Goal: Transaction & Acquisition: Subscribe to service/newsletter

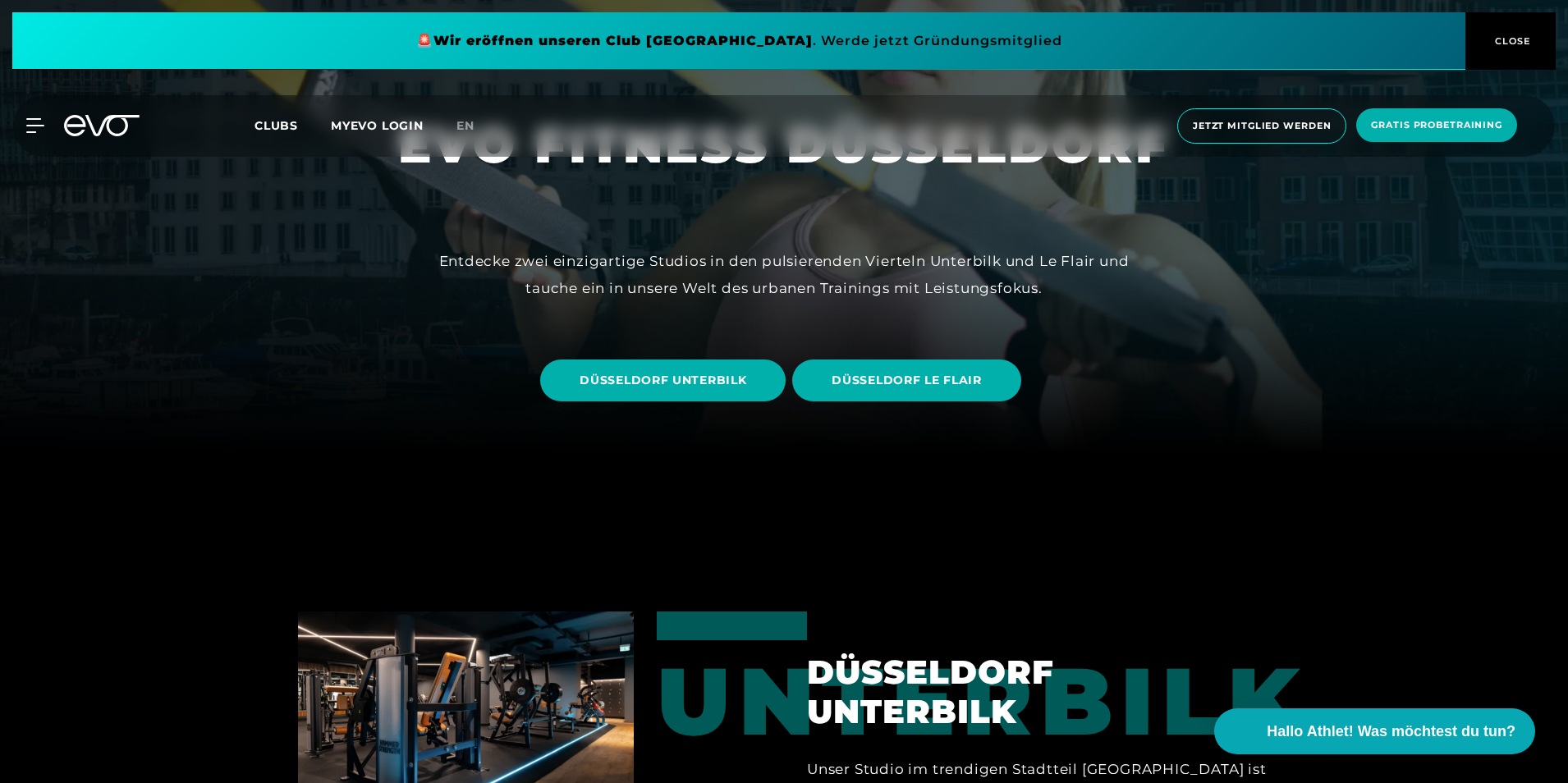
scroll to position [411, 0]
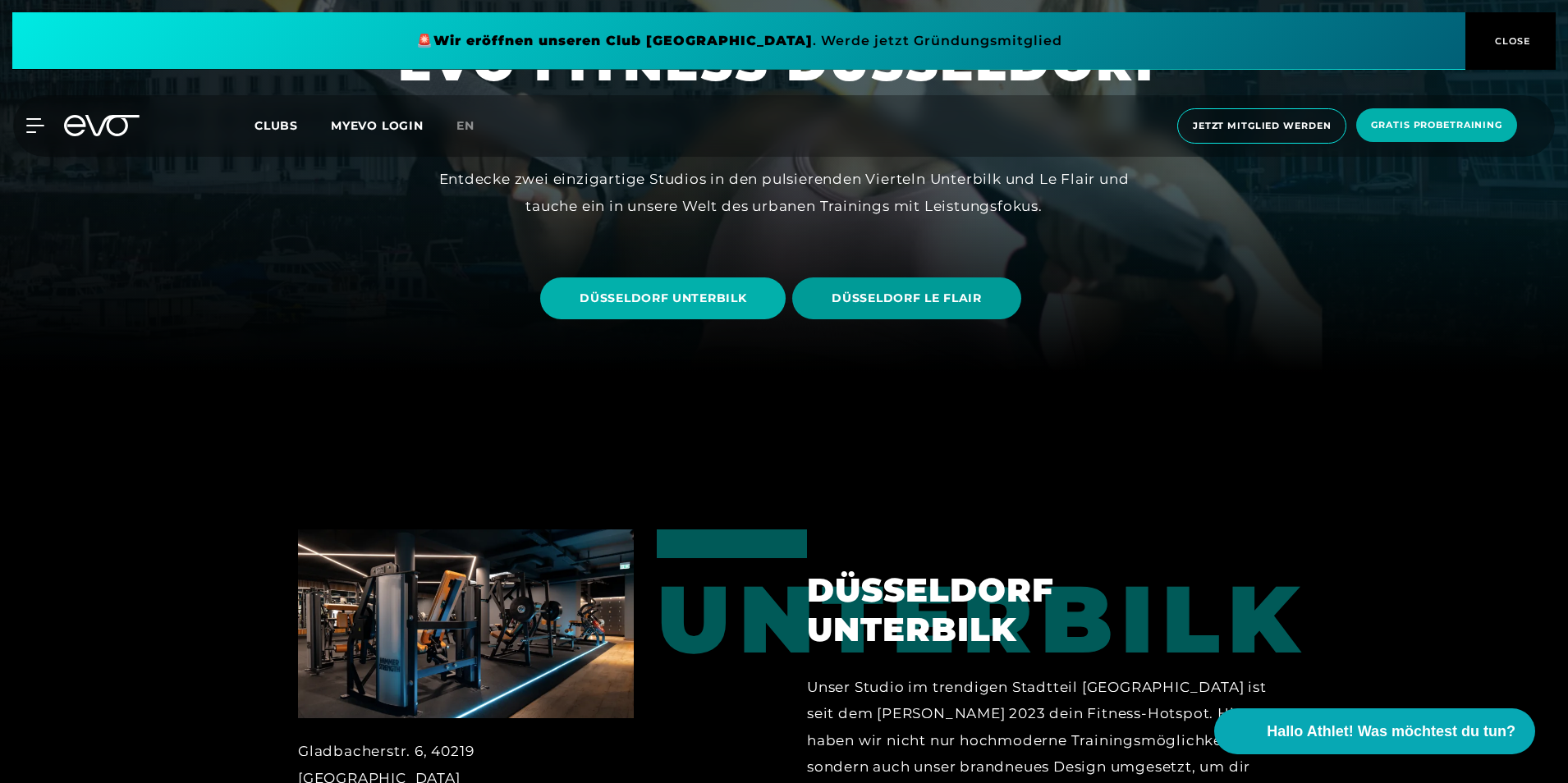
click at [910, 295] on span "DÜSSELDORF LE FLAIR" at bounding box center [907, 298] width 149 height 18
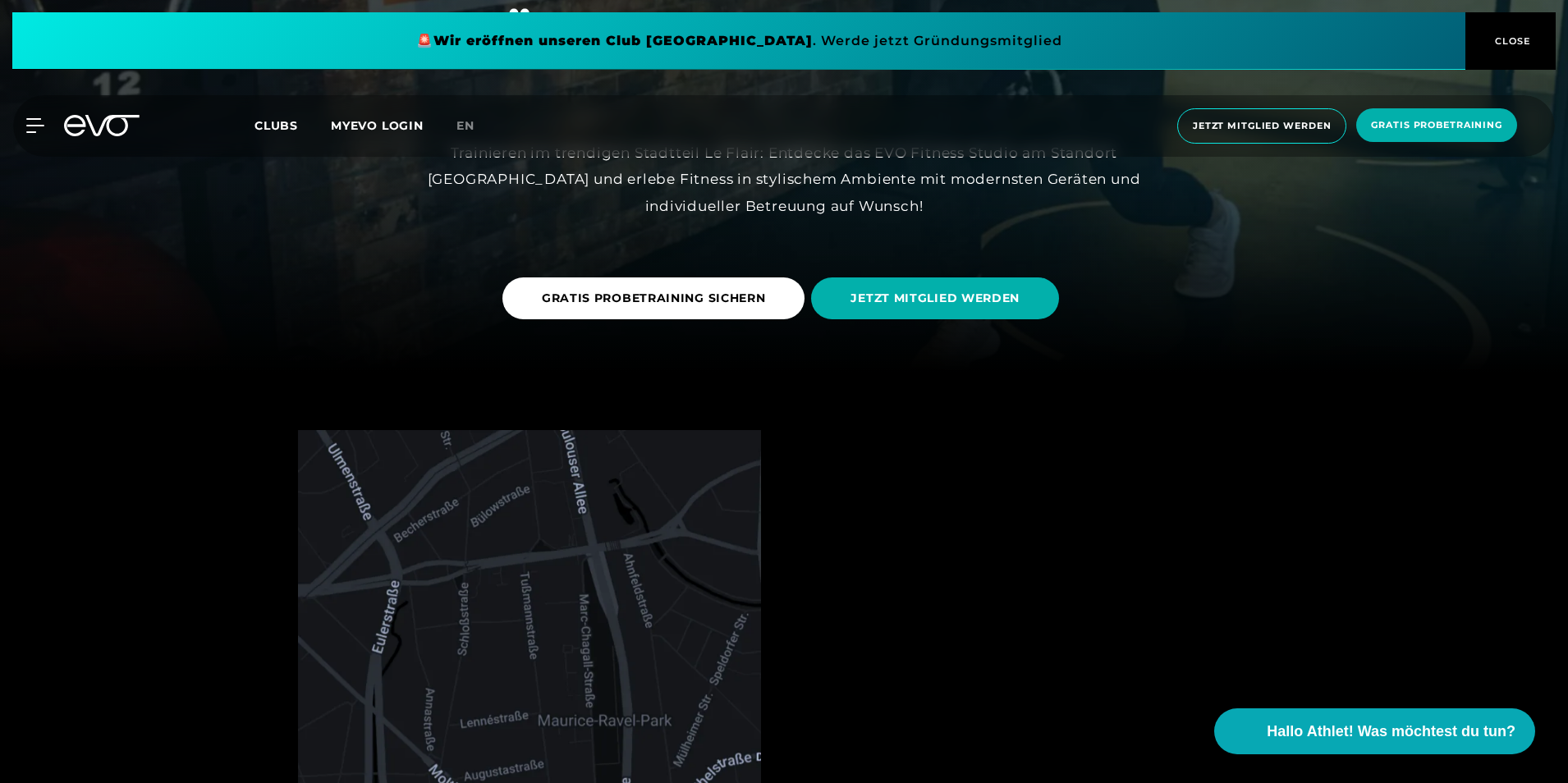
scroll to position [821, 0]
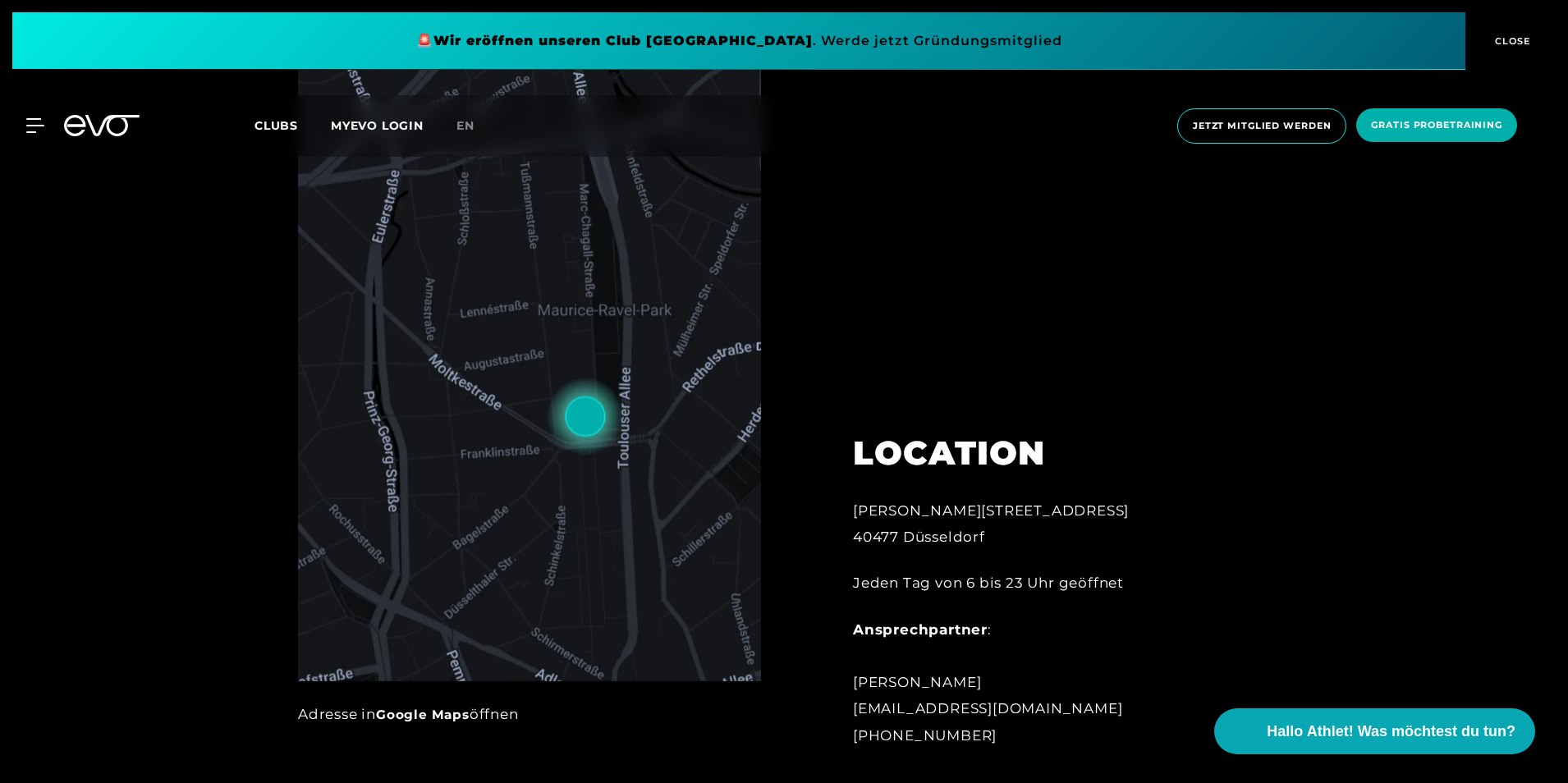
click at [633, 495] on img at bounding box center [530, 350] width 463 height 661
click at [424, 709] on link "Google Maps" at bounding box center [423, 714] width 94 height 16
click at [1507, 41] on span "CLOSE" at bounding box center [1512, 41] width 41 height 15
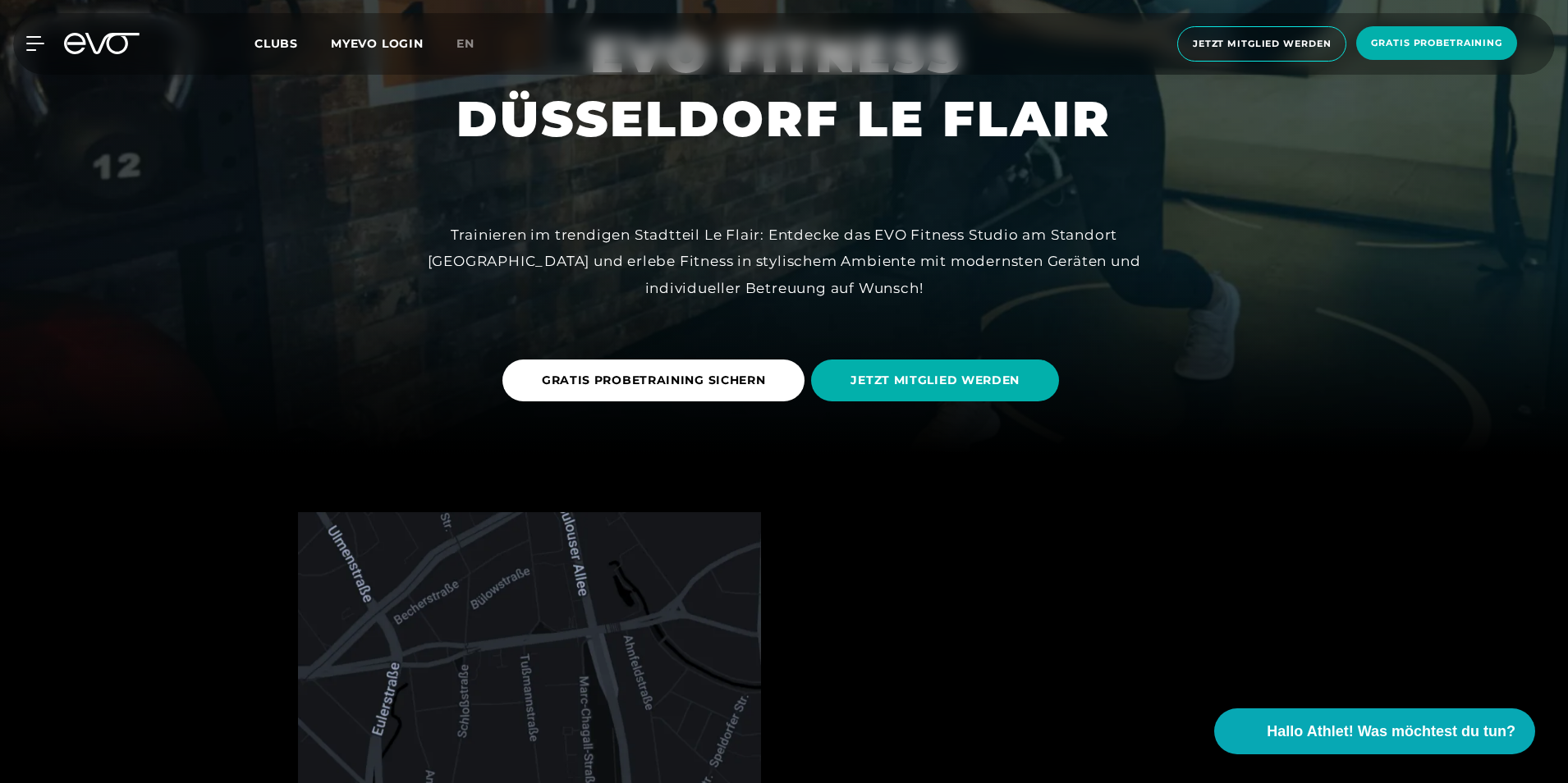
scroll to position [0, 0]
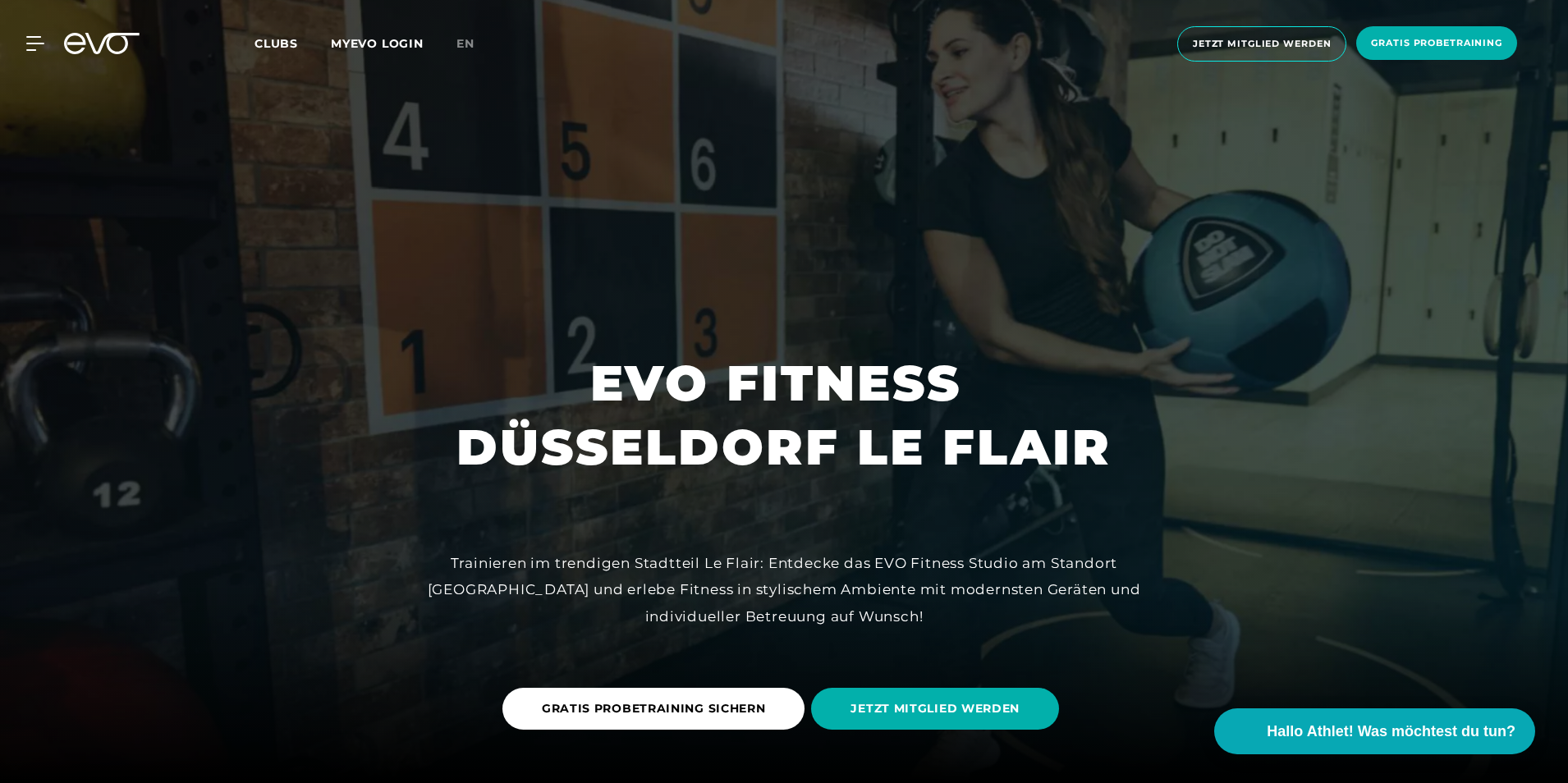
click at [285, 41] on span "Clubs" at bounding box center [275, 43] width 43 height 15
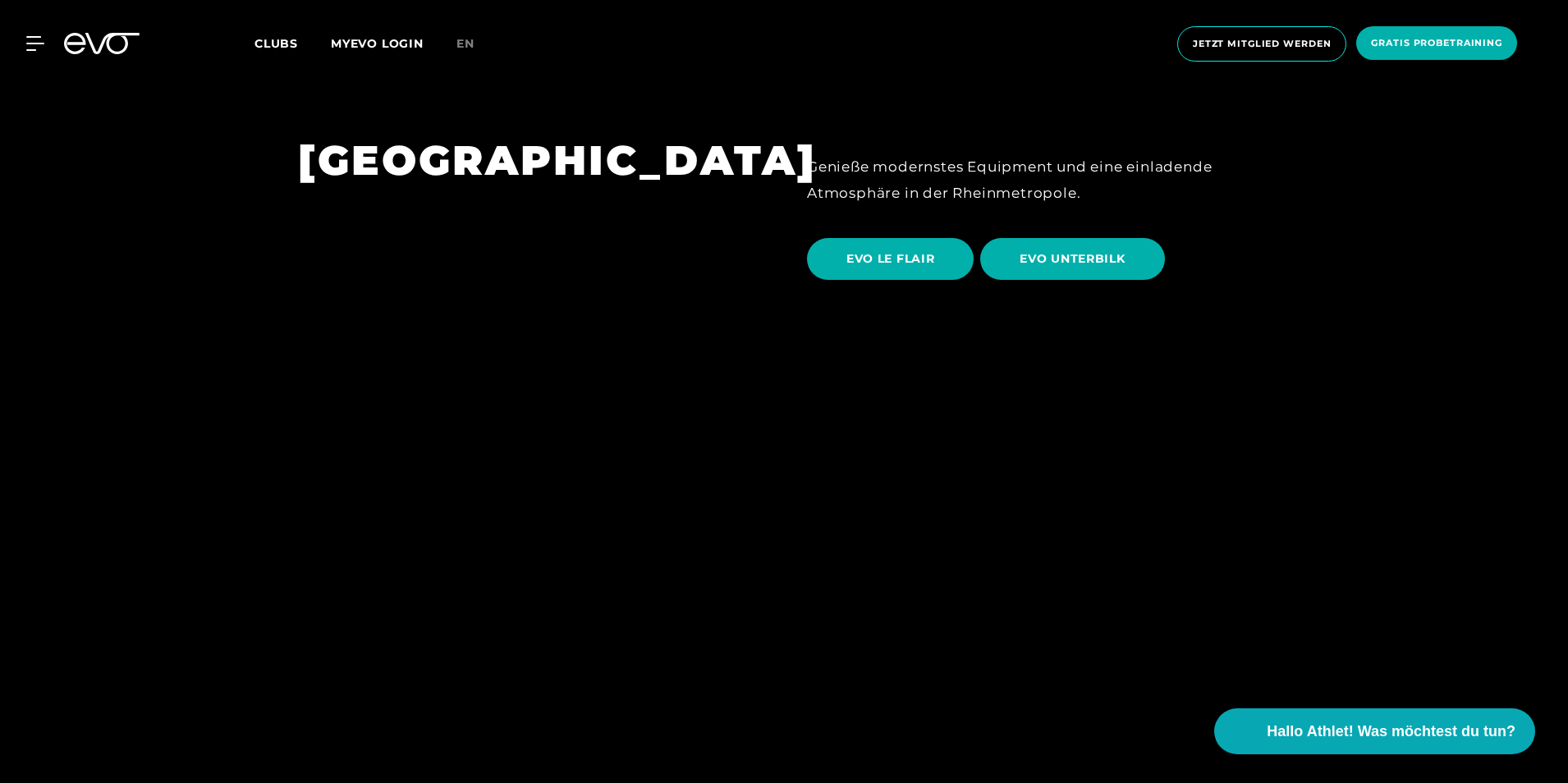
scroll to position [2709, 0]
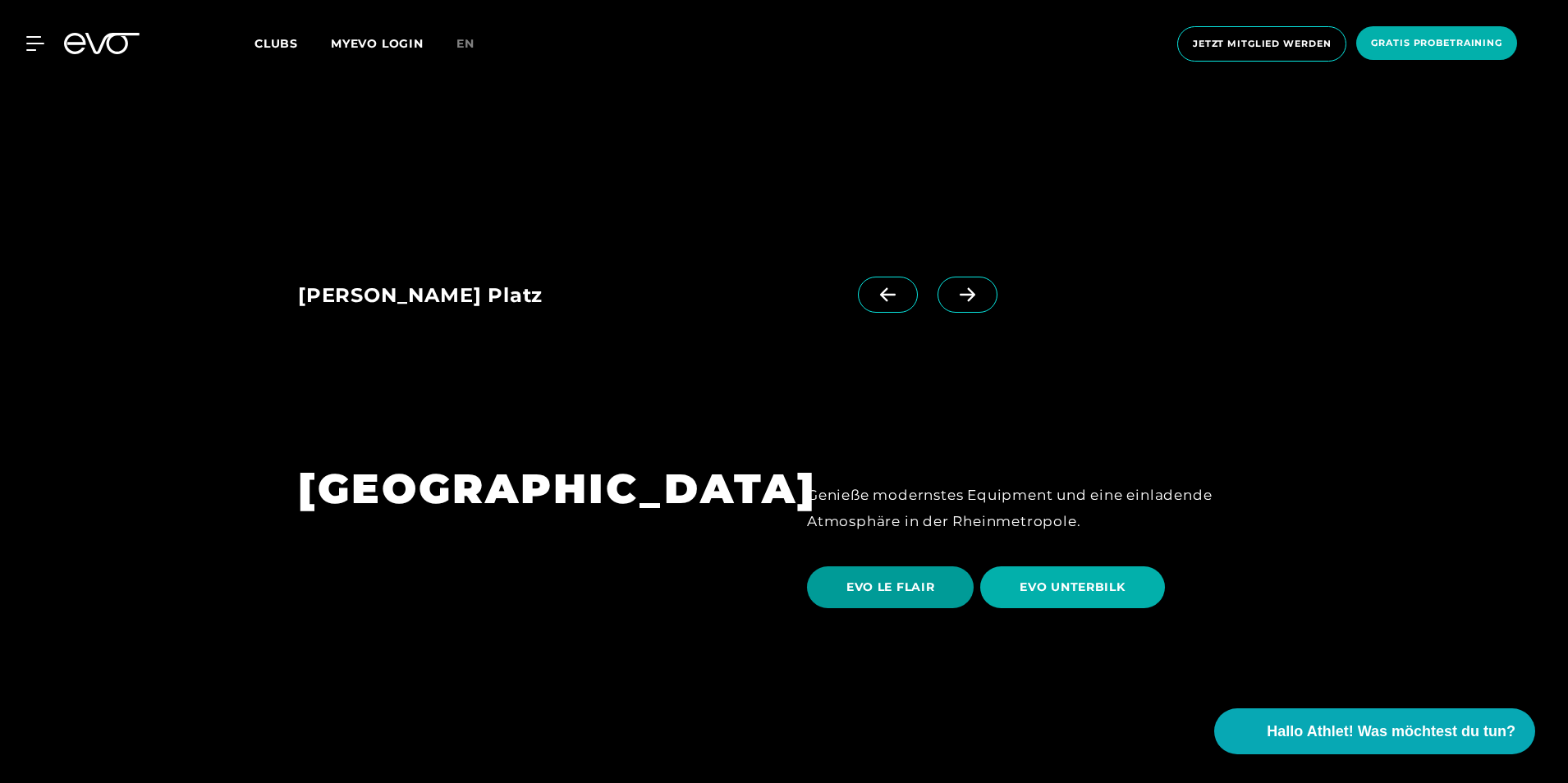
click at [925, 578] on span "EVO LE FLAIR" at bounding box center [890, 587] width 88 height 18
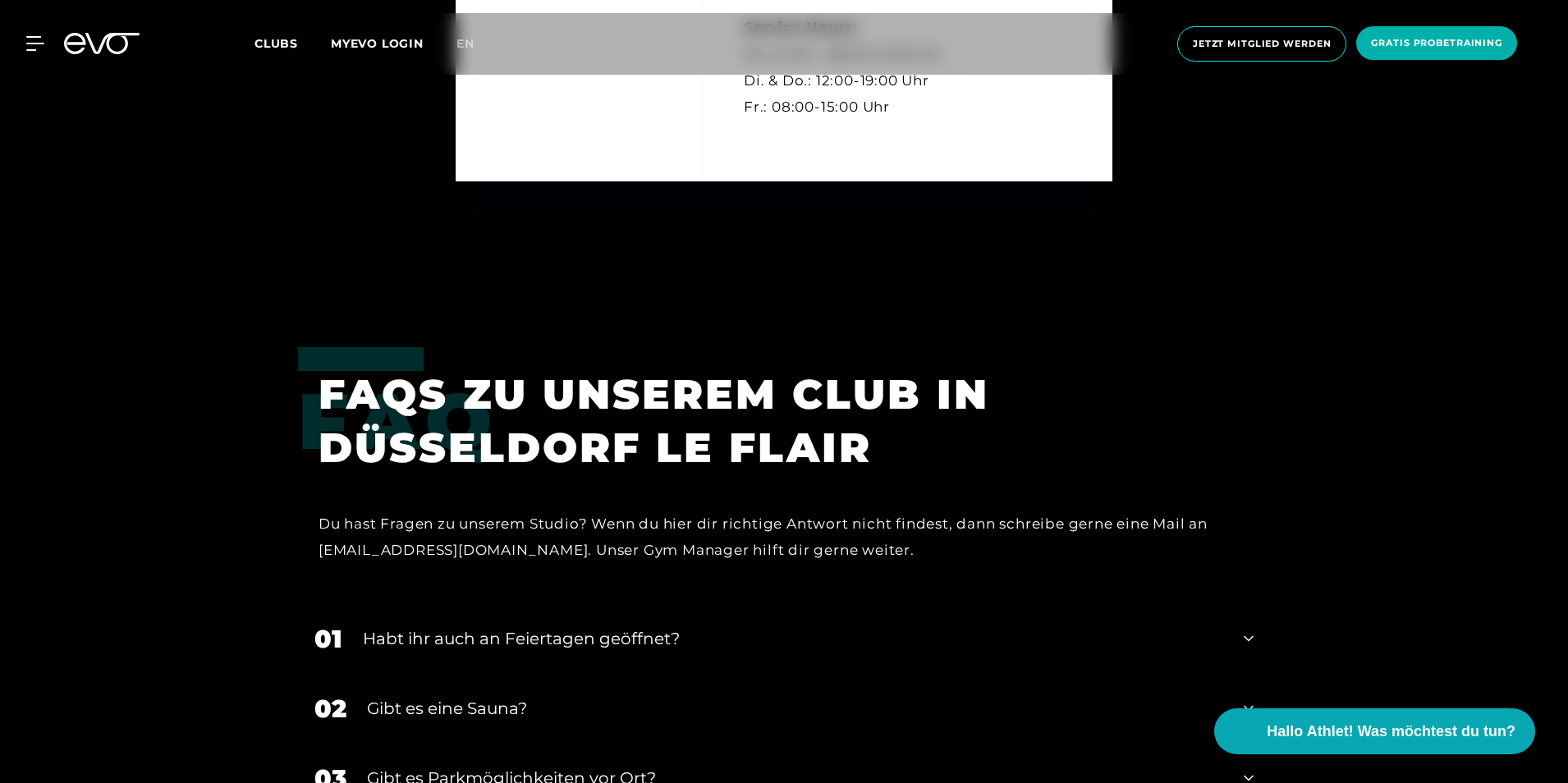
scroll to position [5254, 0]
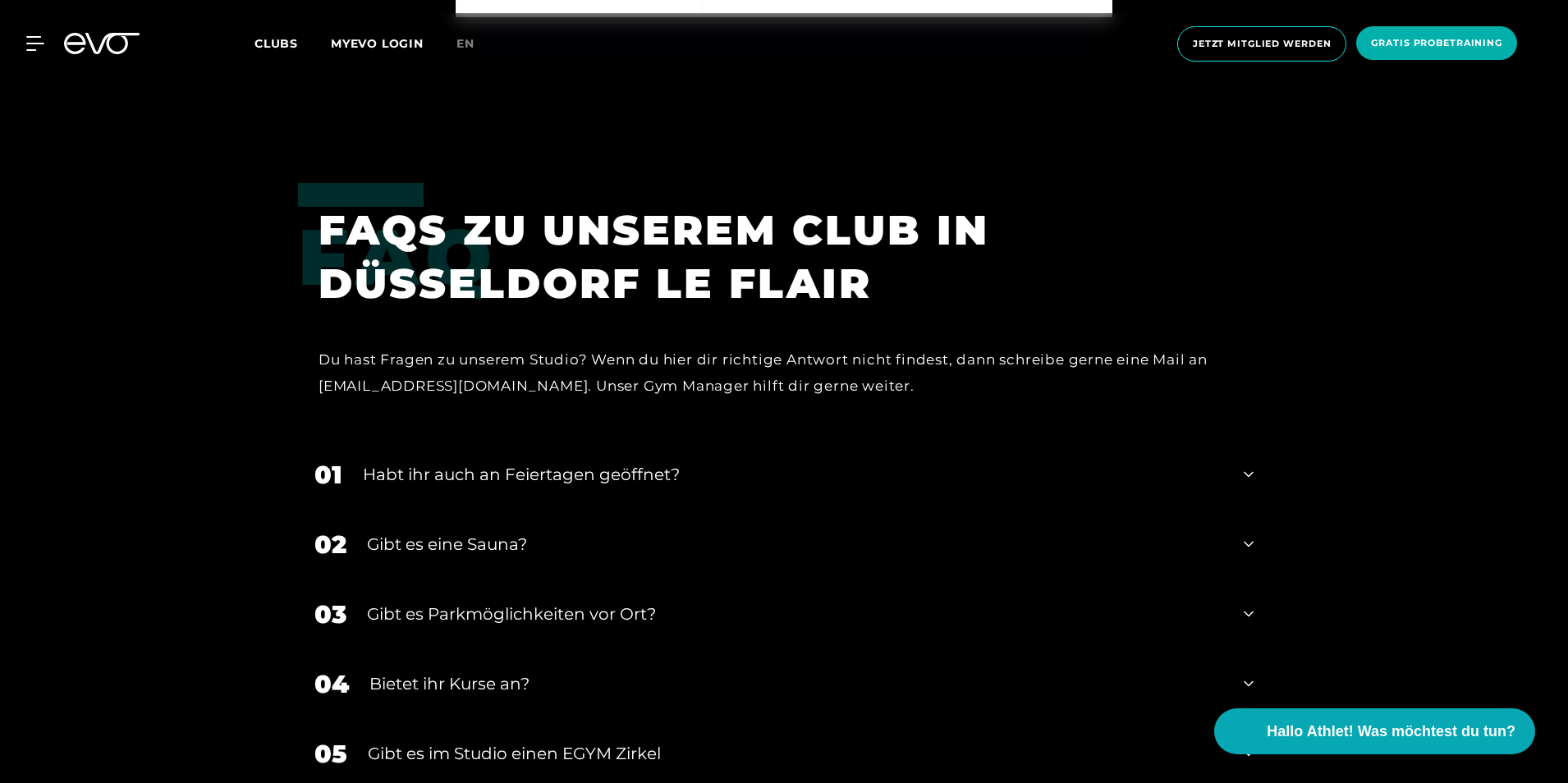
click at [397, 538] on div "Gibt es eine Sauna?" at bounding box center [795, 544] width 857 height 25
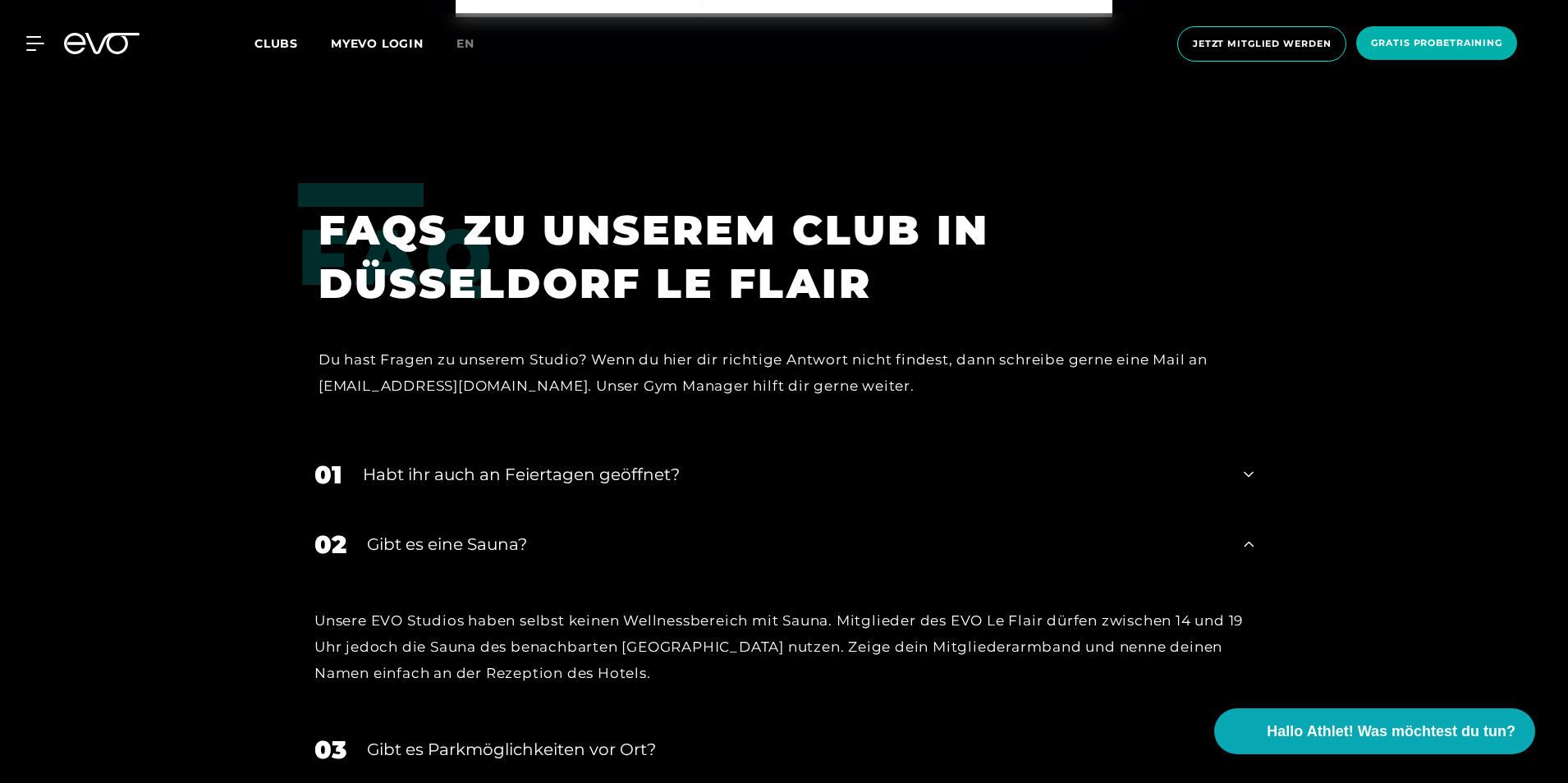
scroll to position [5665, 0]
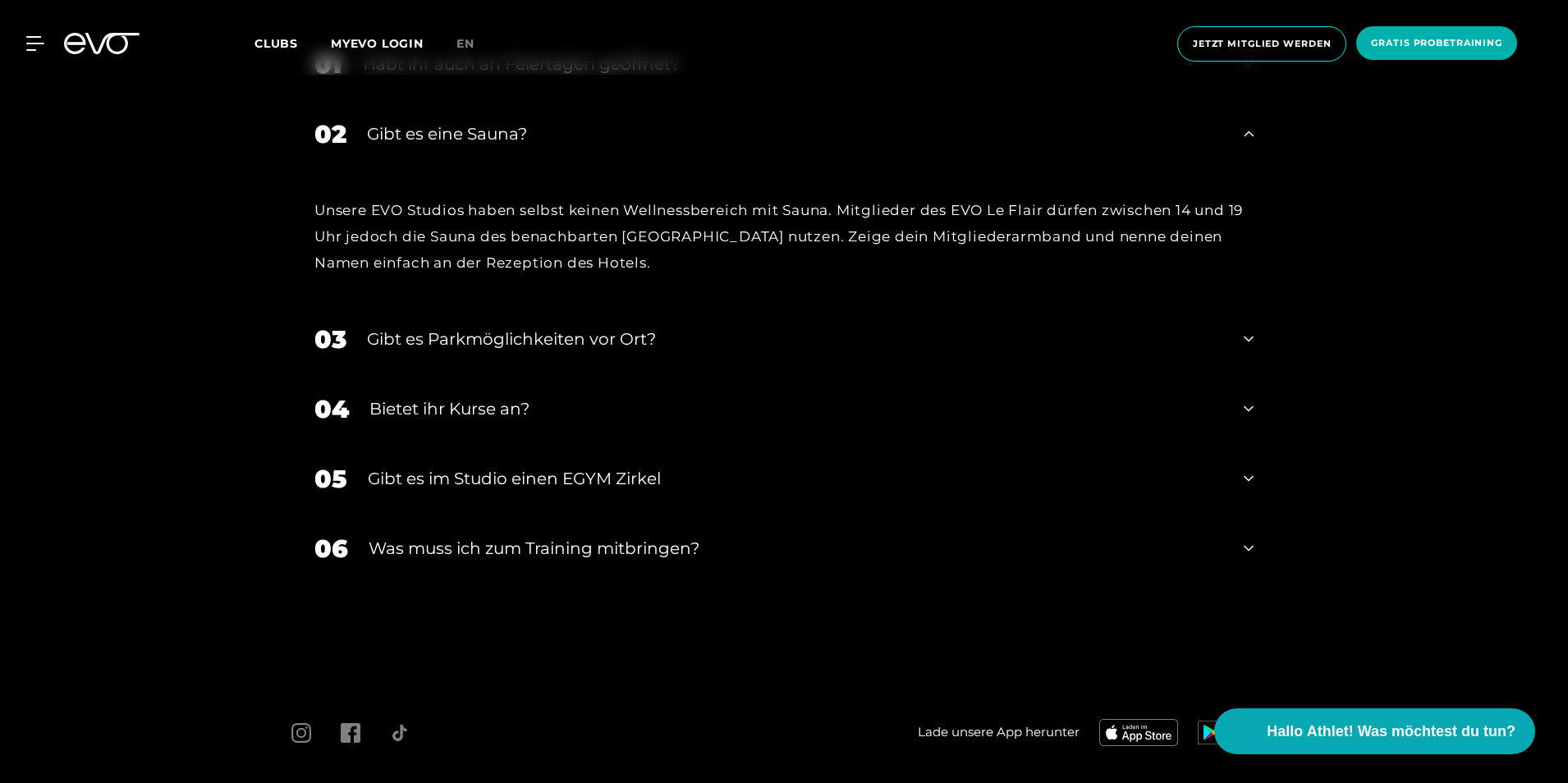
click at [1244, 404] on icon at bounding box center [1248, 408] width 10 height 19
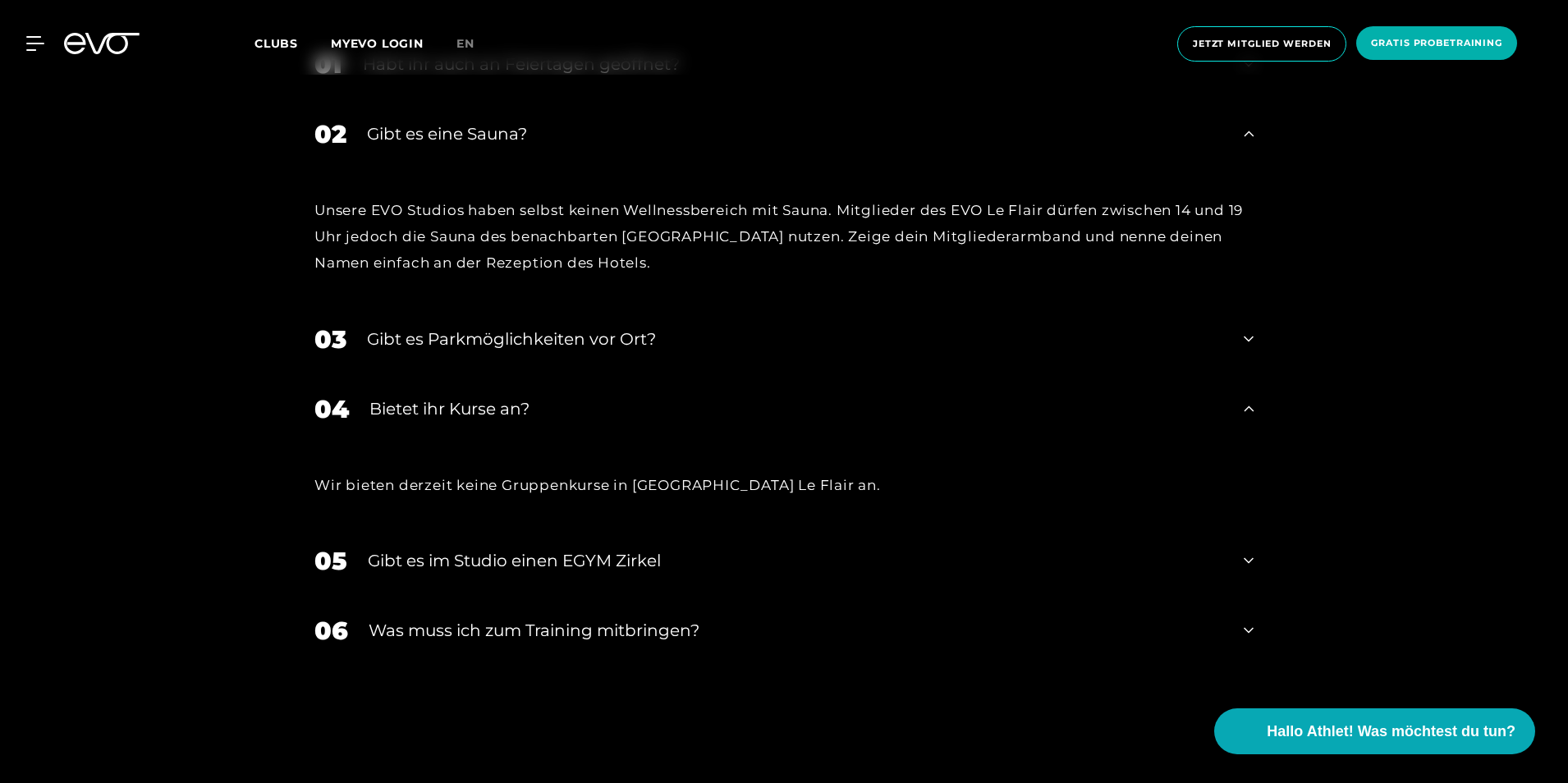
click at [1246, 626] on icon at bounding box center [1248, 630] width 10 height 19
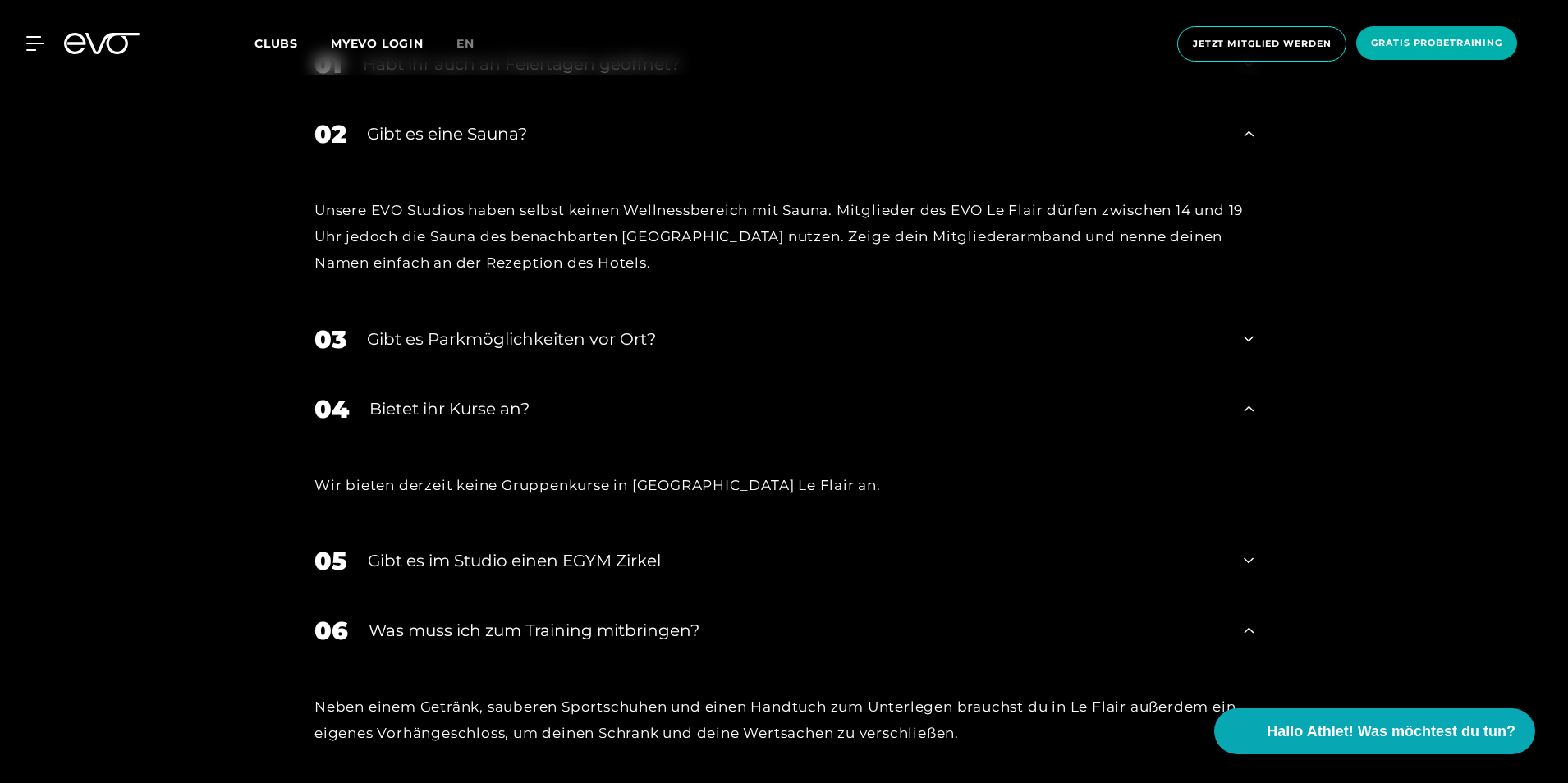
scroll to position [5929, 0]
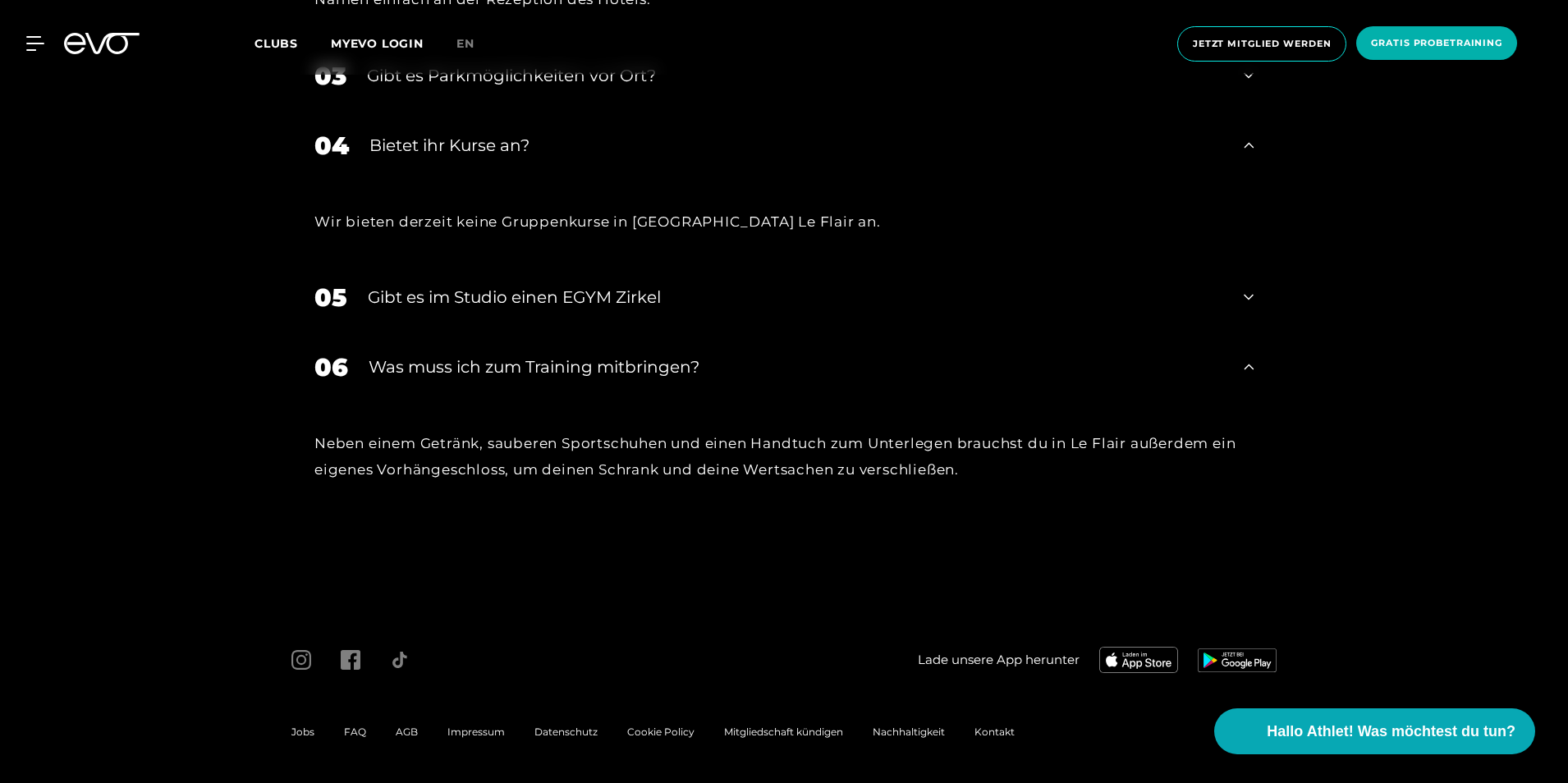
click at [891, 476] on div "Neben einem Getränk, sauberen Sportschuhen und einen Handtuch zum Unterlegen br…" at bounding box center [784, 457] width 940 height 53
click at [354, 732] on span "FAQ" at bounding box center [355, 731] width 22 height 12
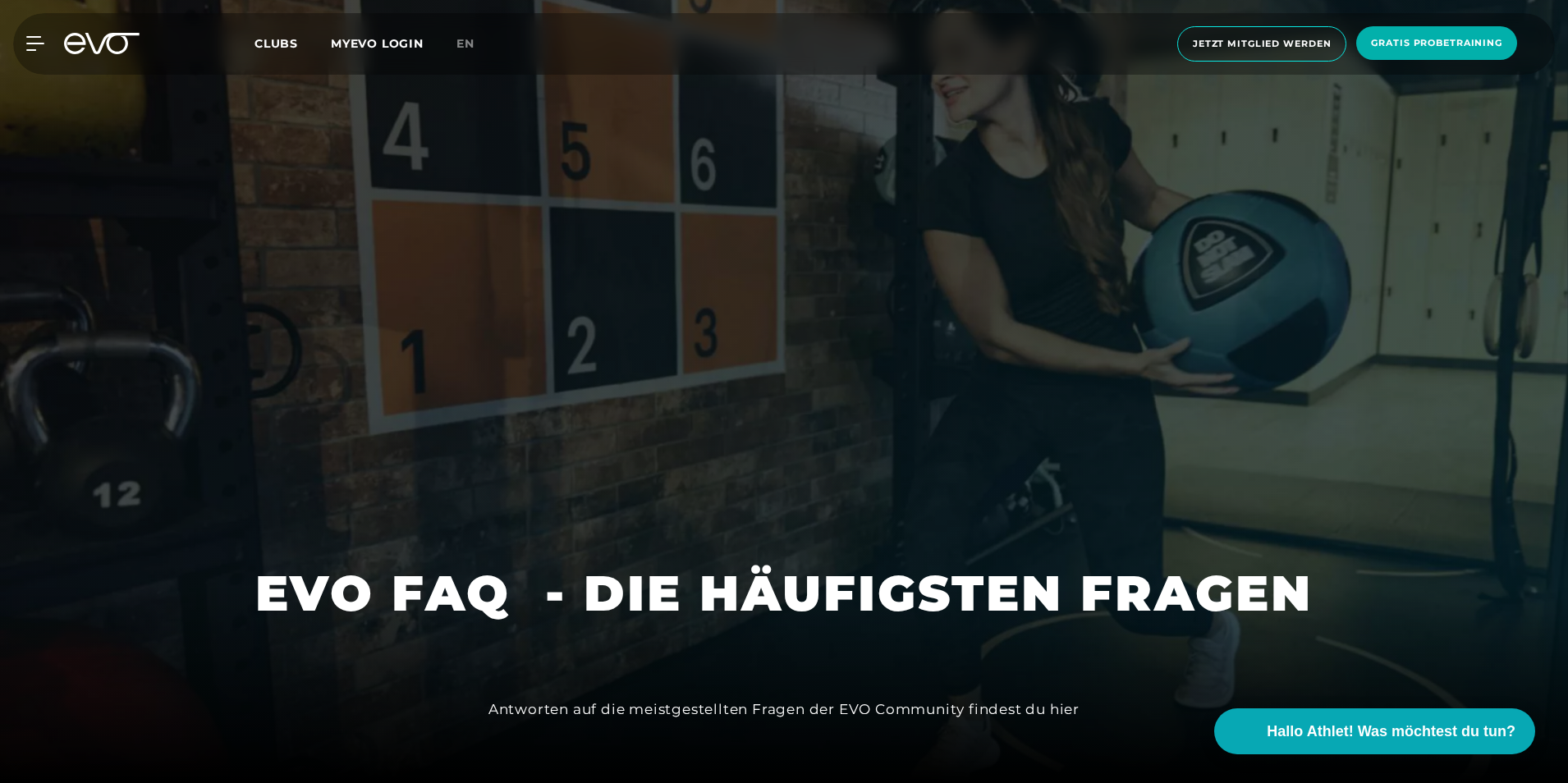
scroll to position [575, 0]
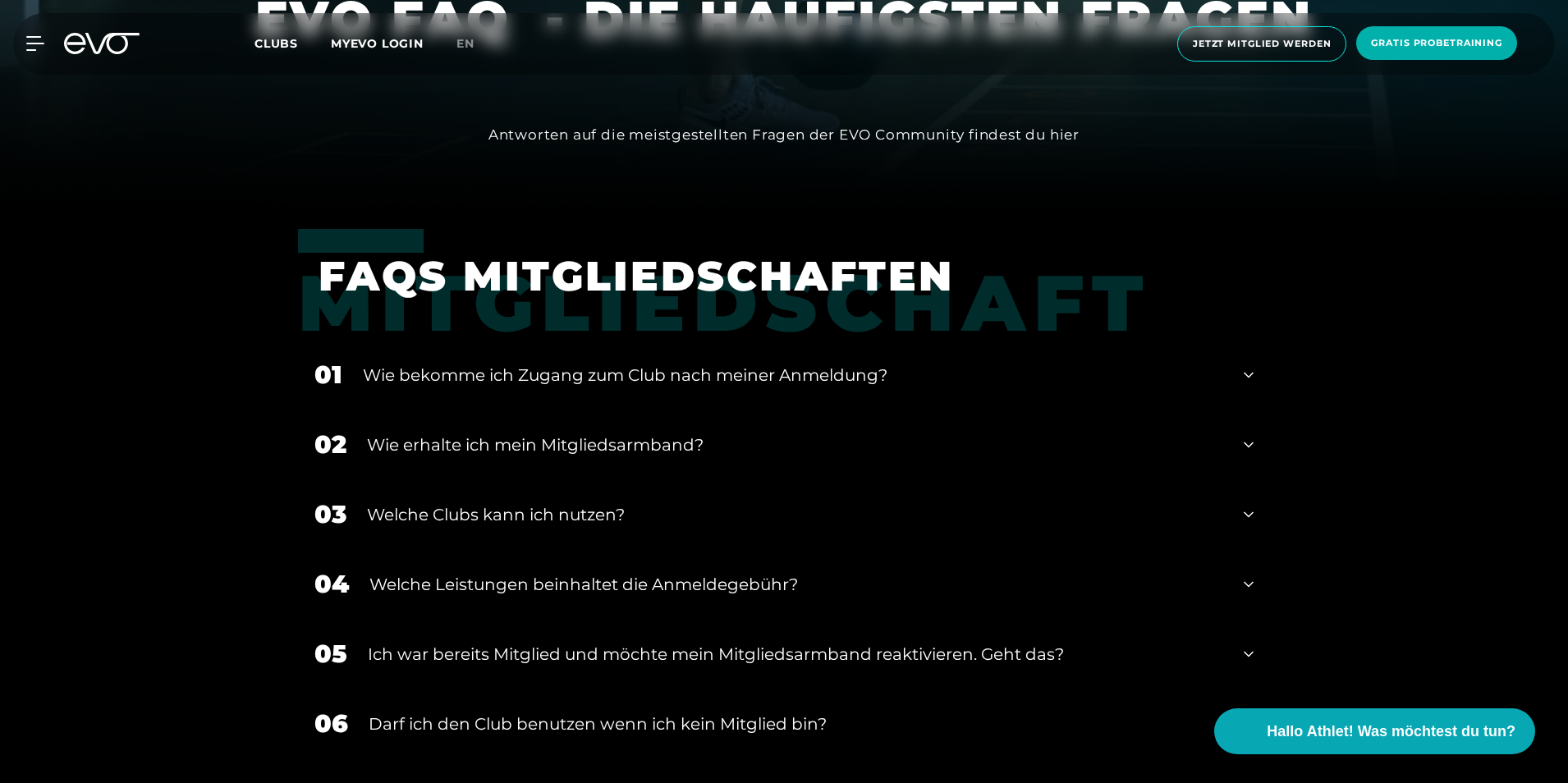
click at [872, 368] on div "Wie bekomme ich Zugang zum Club nach meiner Anmeldung?" at bounding box center [793, 375] width 860 height 25
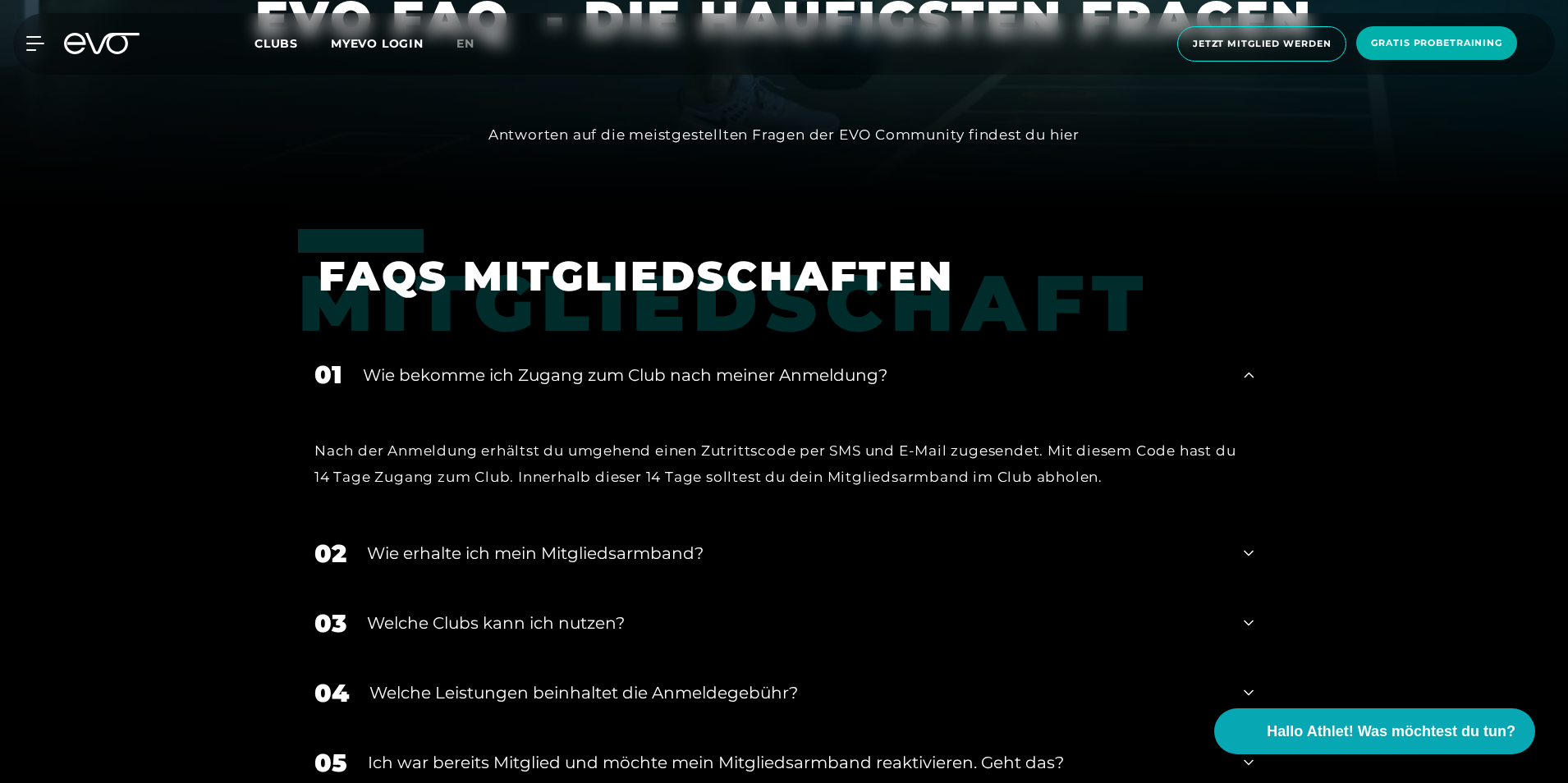
click at [601, 550] on div "Wie erhalte ich mein Mitgliedsarmband?" at bounding box center [795, 553] width 857 height 25
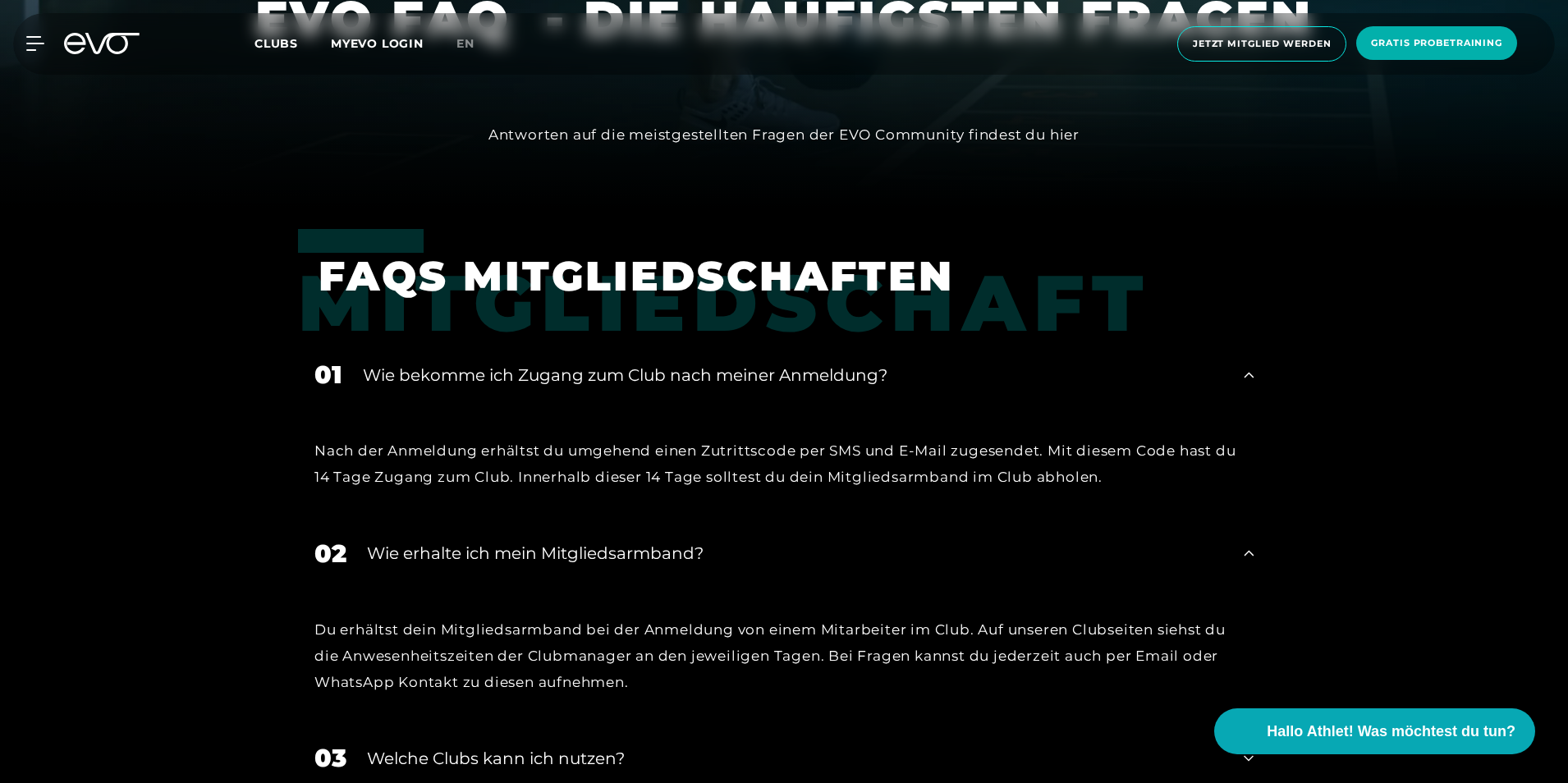
scroll to position [739, 0]
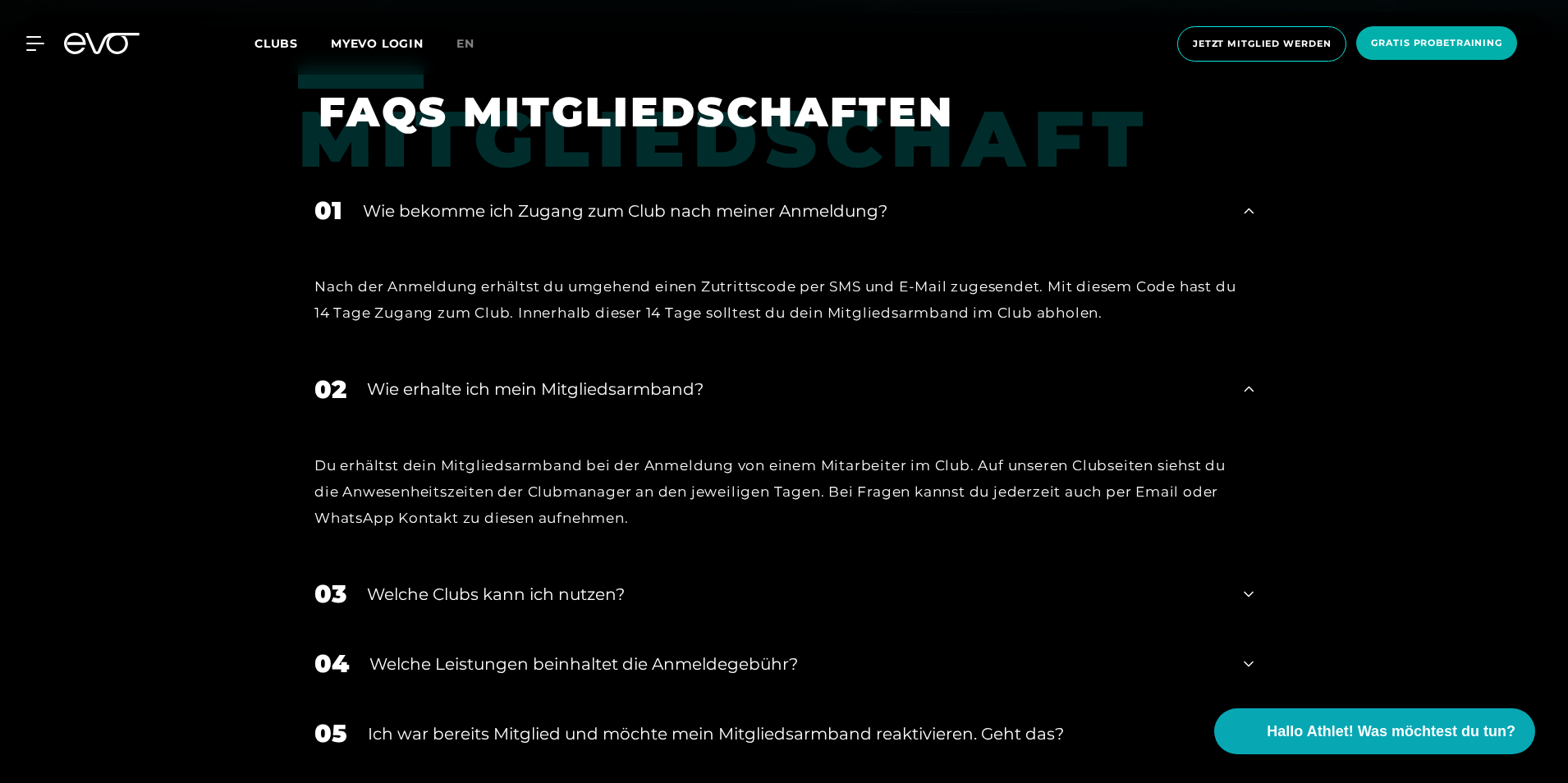
click at [578, 592] on div "Welche Clubs kann ich nutzen?" at bounding box center [795, 594] width 857 height 25
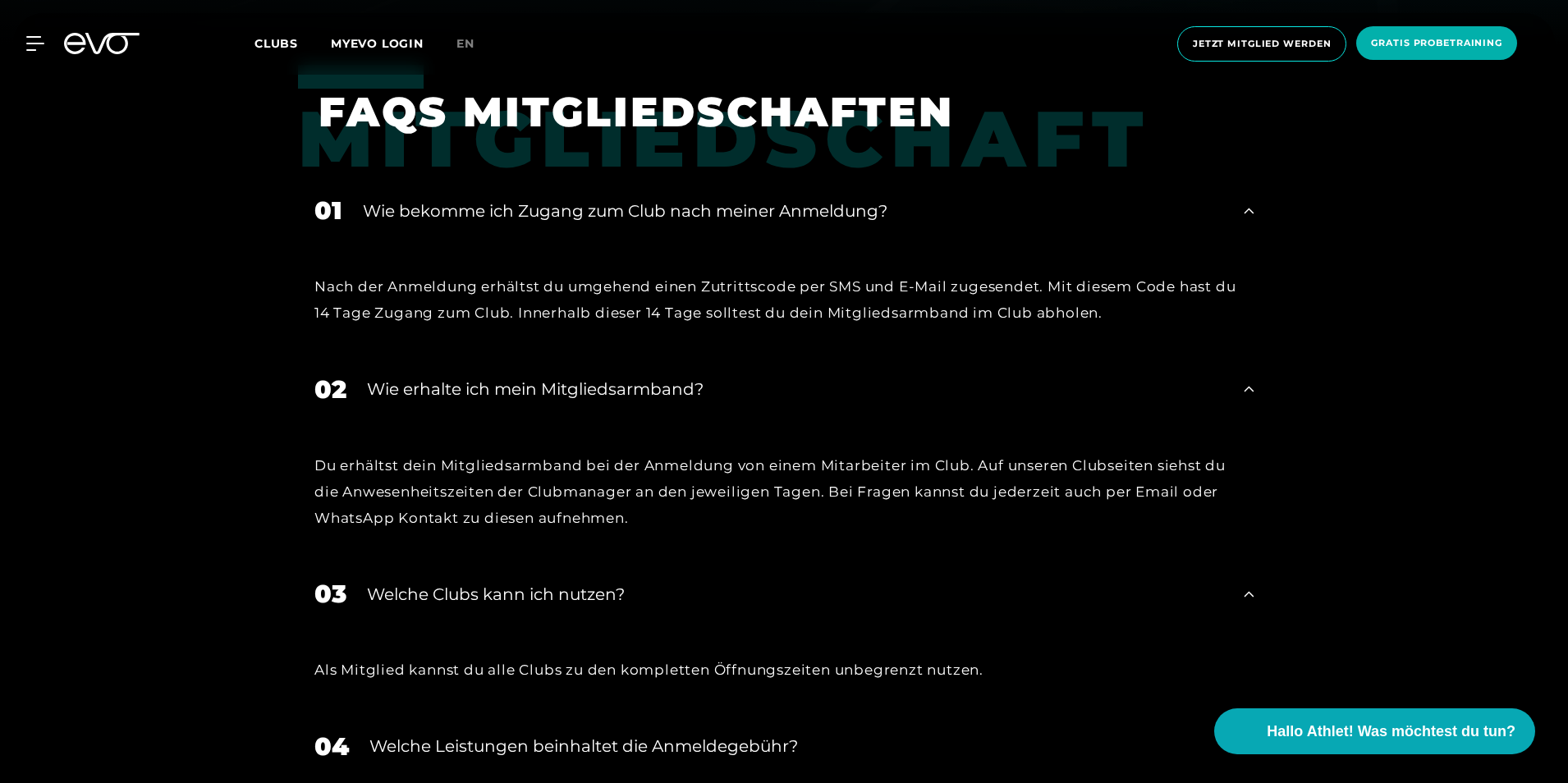
scroll to position [903, 0]
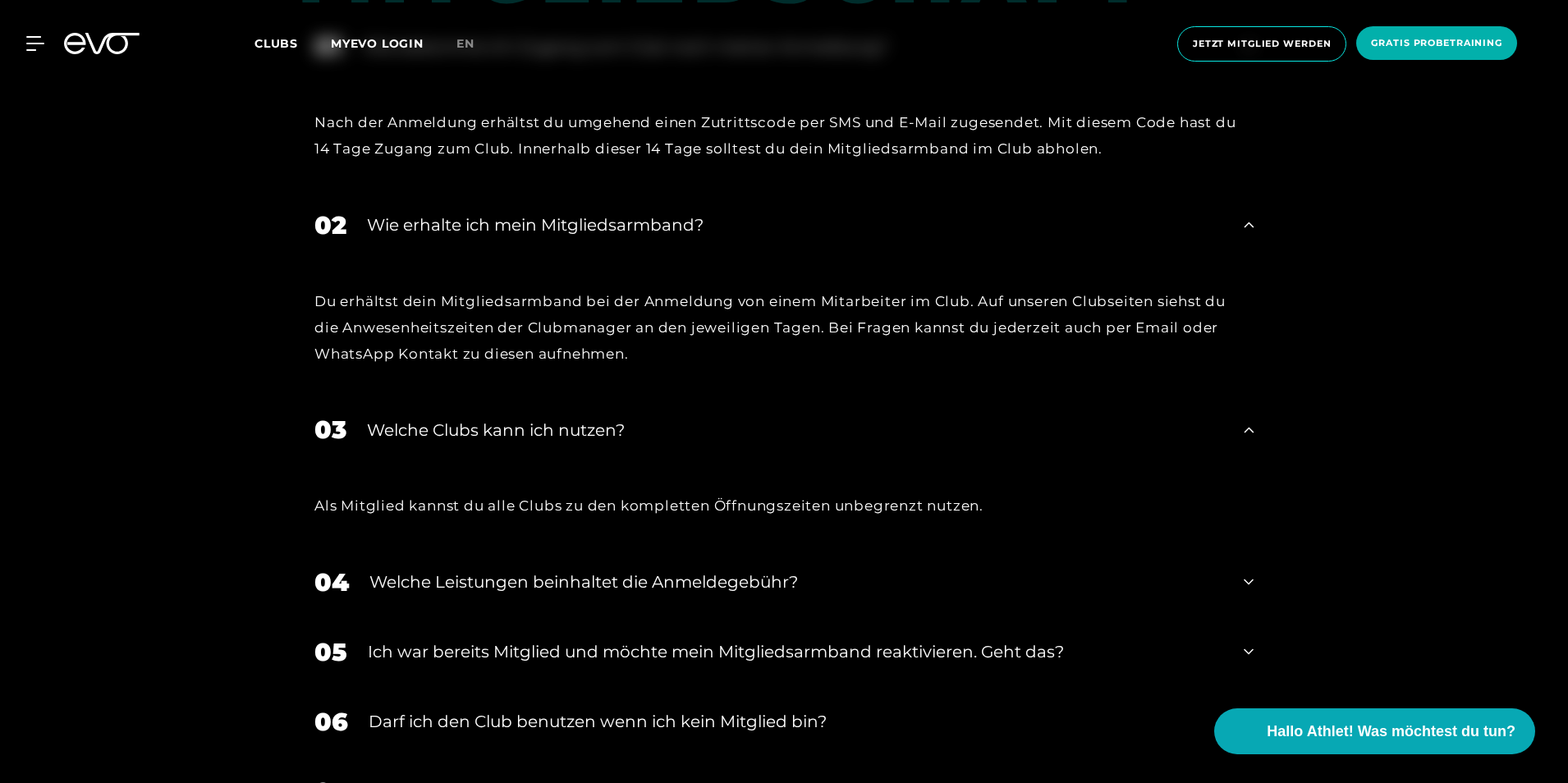
click at [586, 567] on div "04 Welche Leistungen beinhaltet die Anmeldegebühr?" at bounding box center [784, 583] width 972 height 70
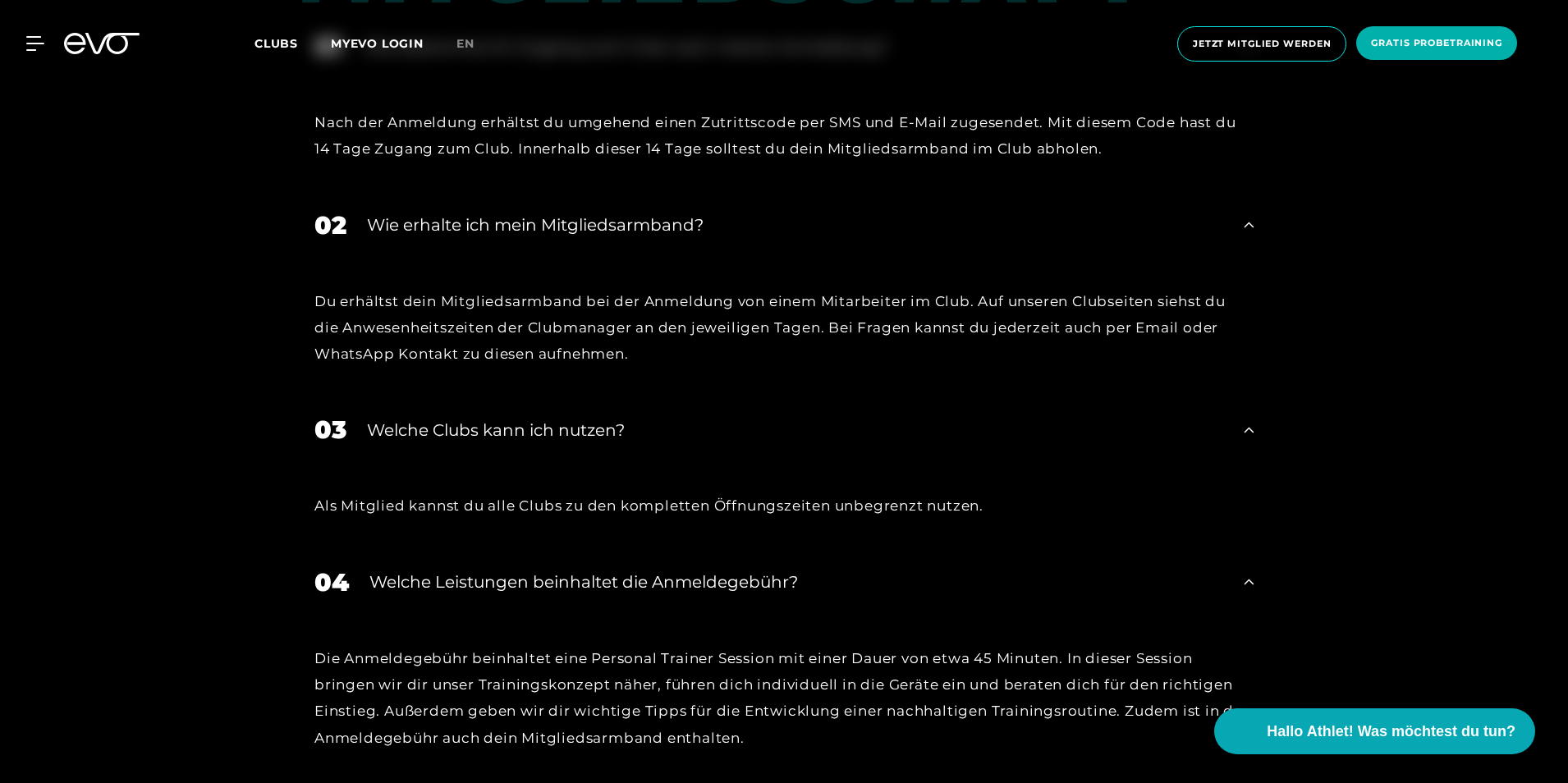
scroll to position [1232, 0]
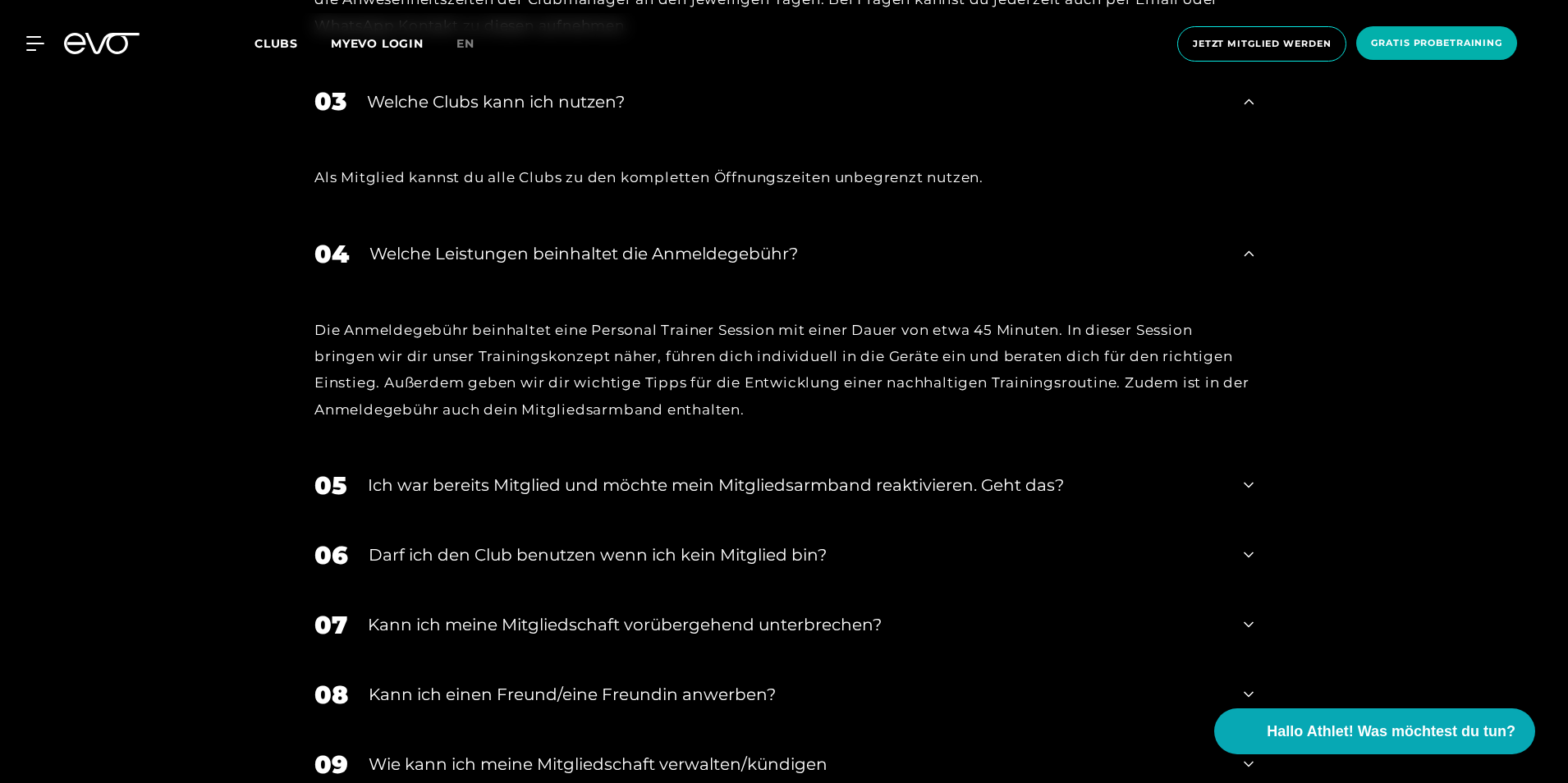
click at [667, 480] on div "Ich war bereits Mitglied und möchte mein Mitgliedsarmband reaktivieren. Geht da…" at bounding box center [795, 485] width 856 height 25
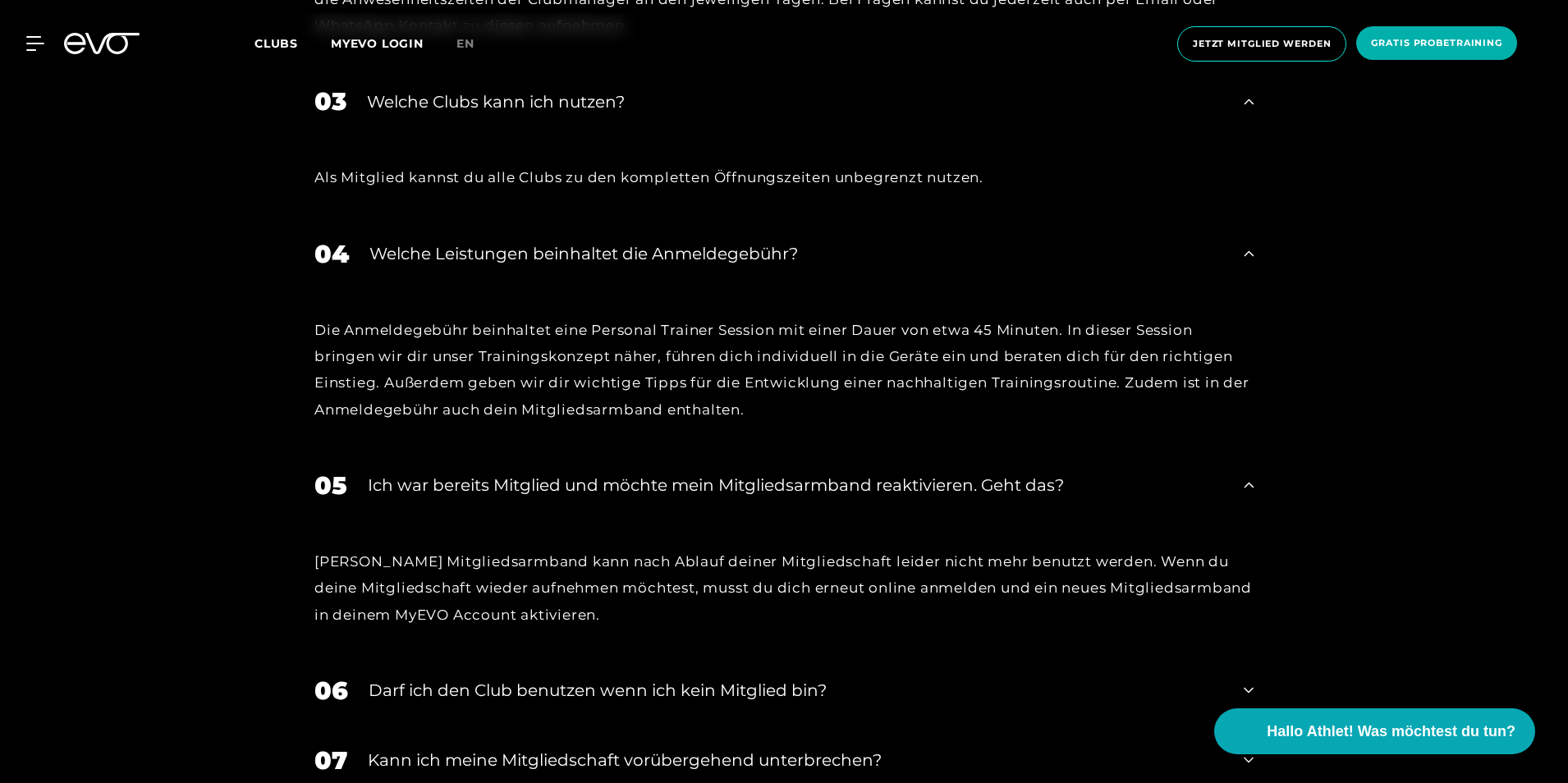
scroll to position [1560, 0]
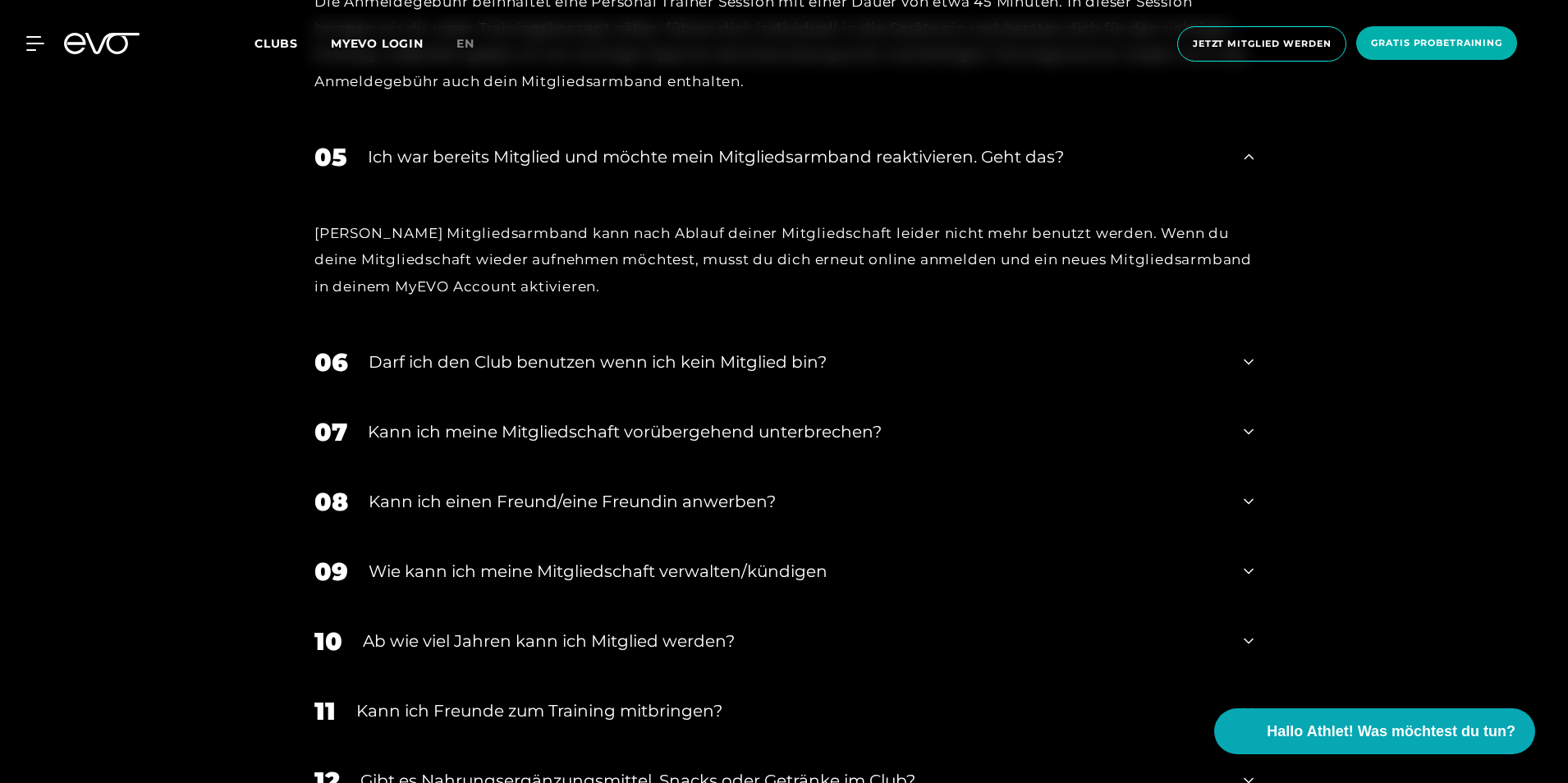
click at [676, 358] on div "Darf ich den Club benutzen wenn ich kein Mitglied bin?" at bounding box center [796, 362] width 855 height 25
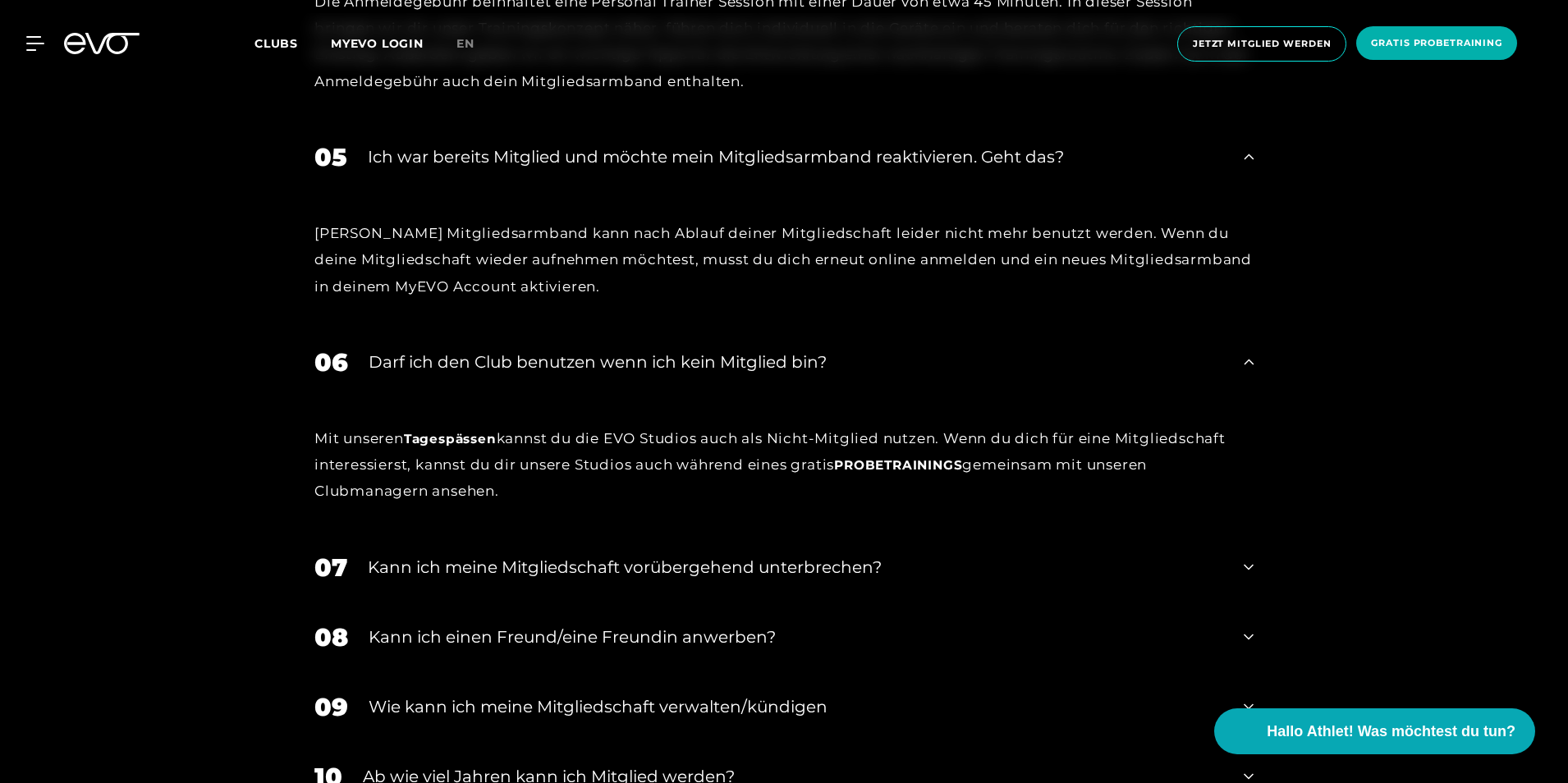
click at [1034, 354] on div "Darf ich den Club benutzen wenn ich kein Mitglied bin?" at bounding box center [796, 362] width 855 height 25
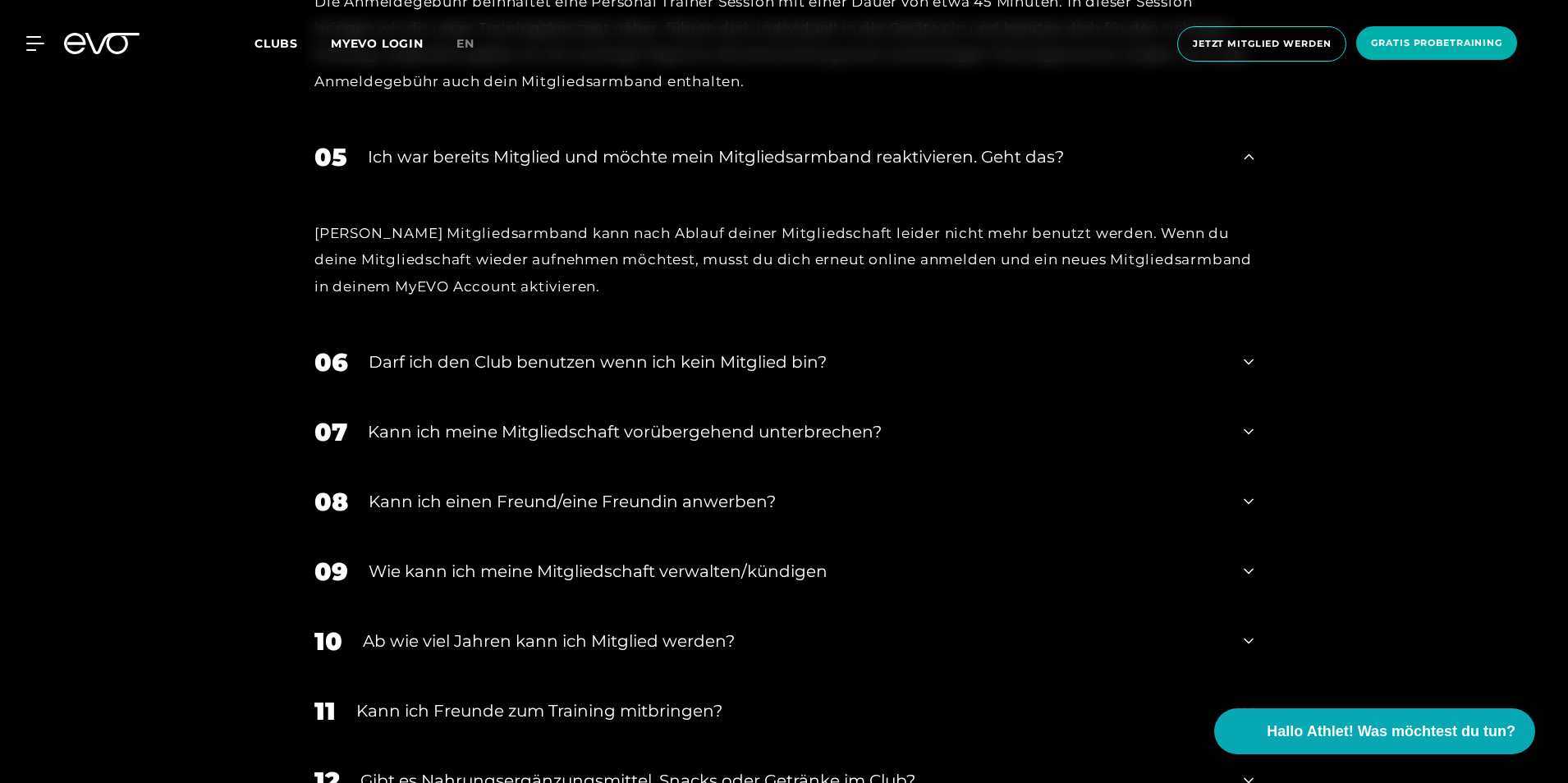
click at [714, 428] on div "Kann ich meine Mitgliedschaft vorübergehend unterbrechen?" at bounding box center [795, 431] width 856 height 25
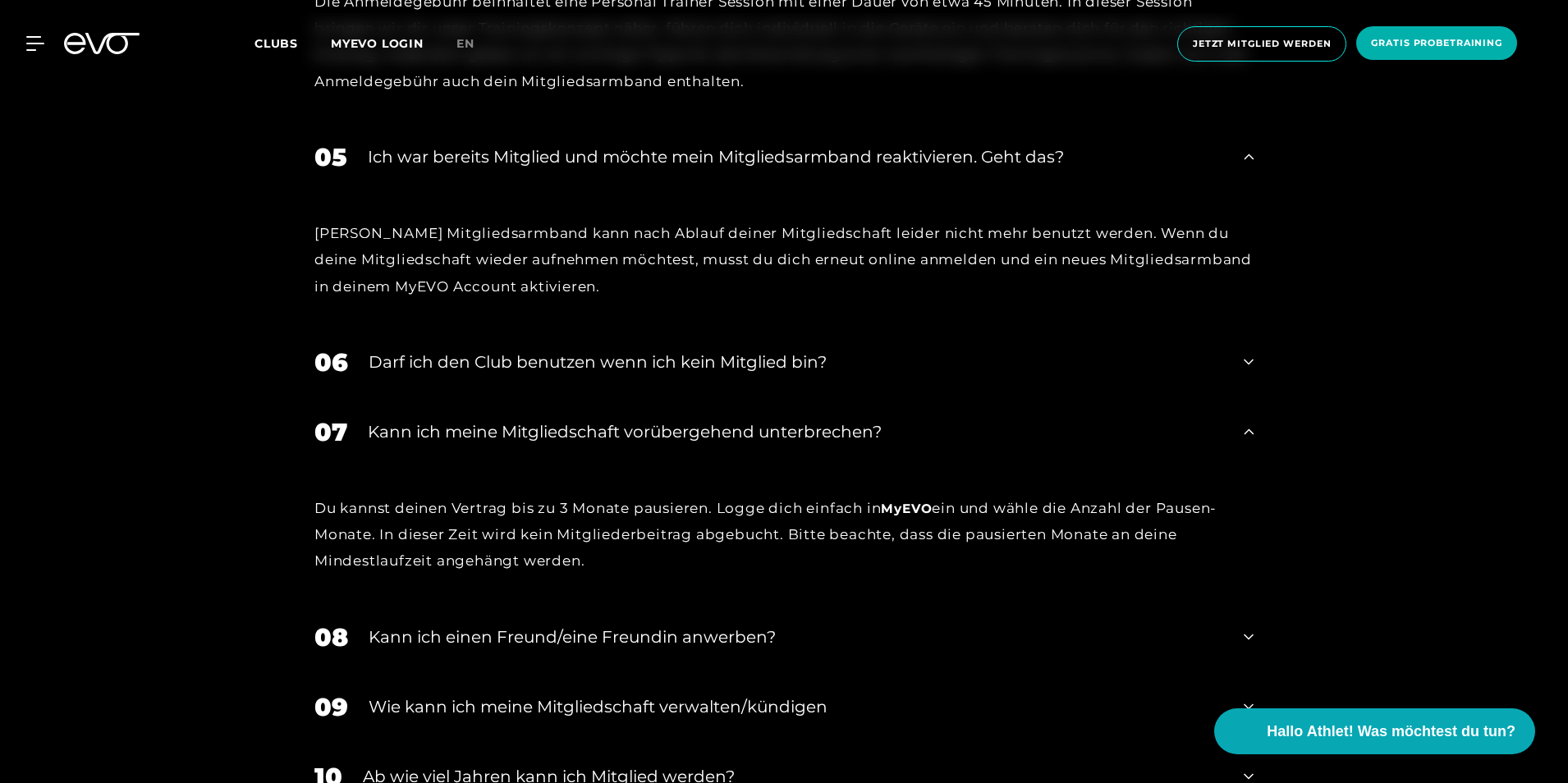
scroll to position [1888, 0]
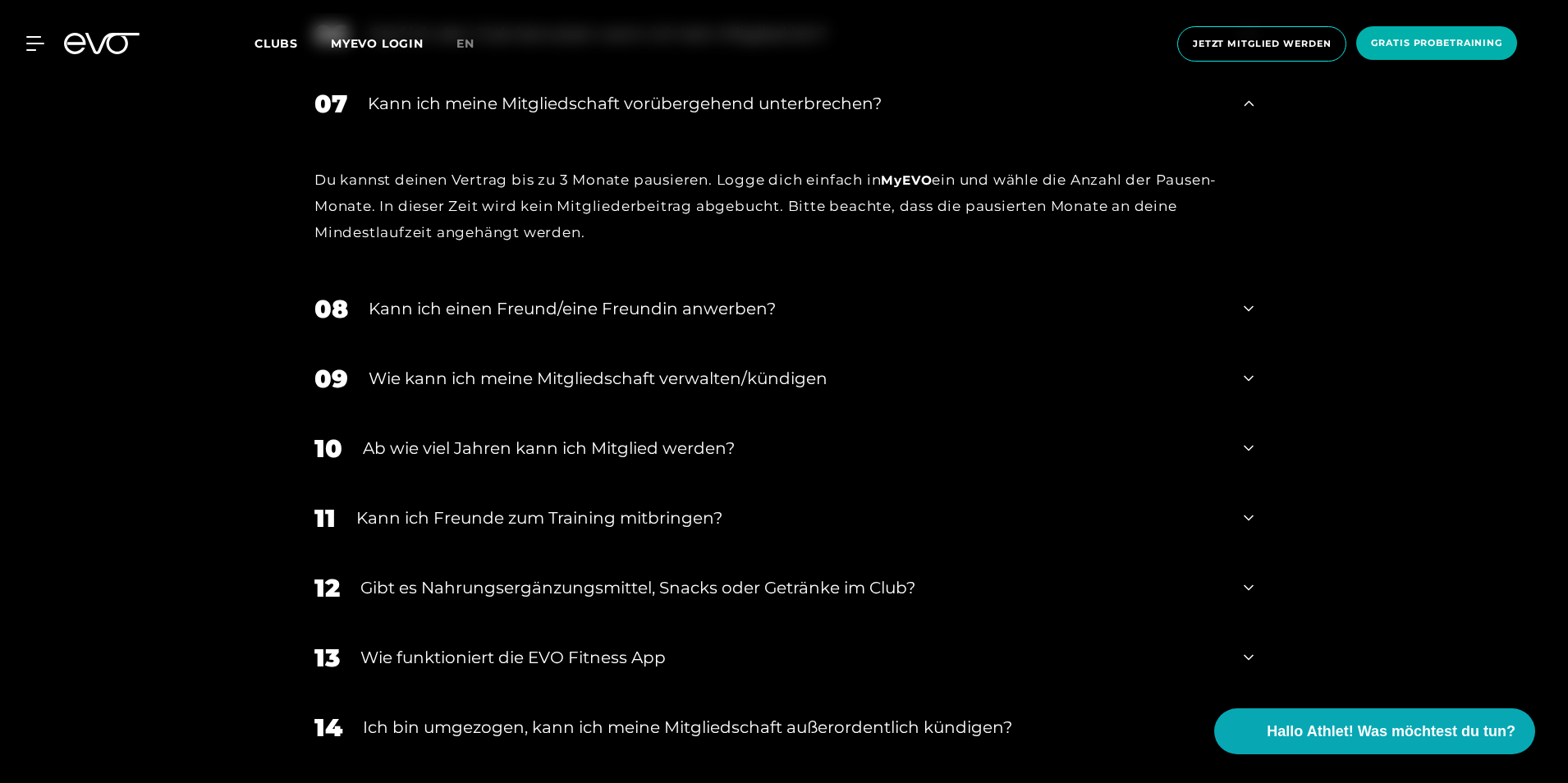
click at [679, 315] on div "Kann ich einen Freund/eine Freundin anwerben?" at bounding box center [796, 309] width 855 height 25
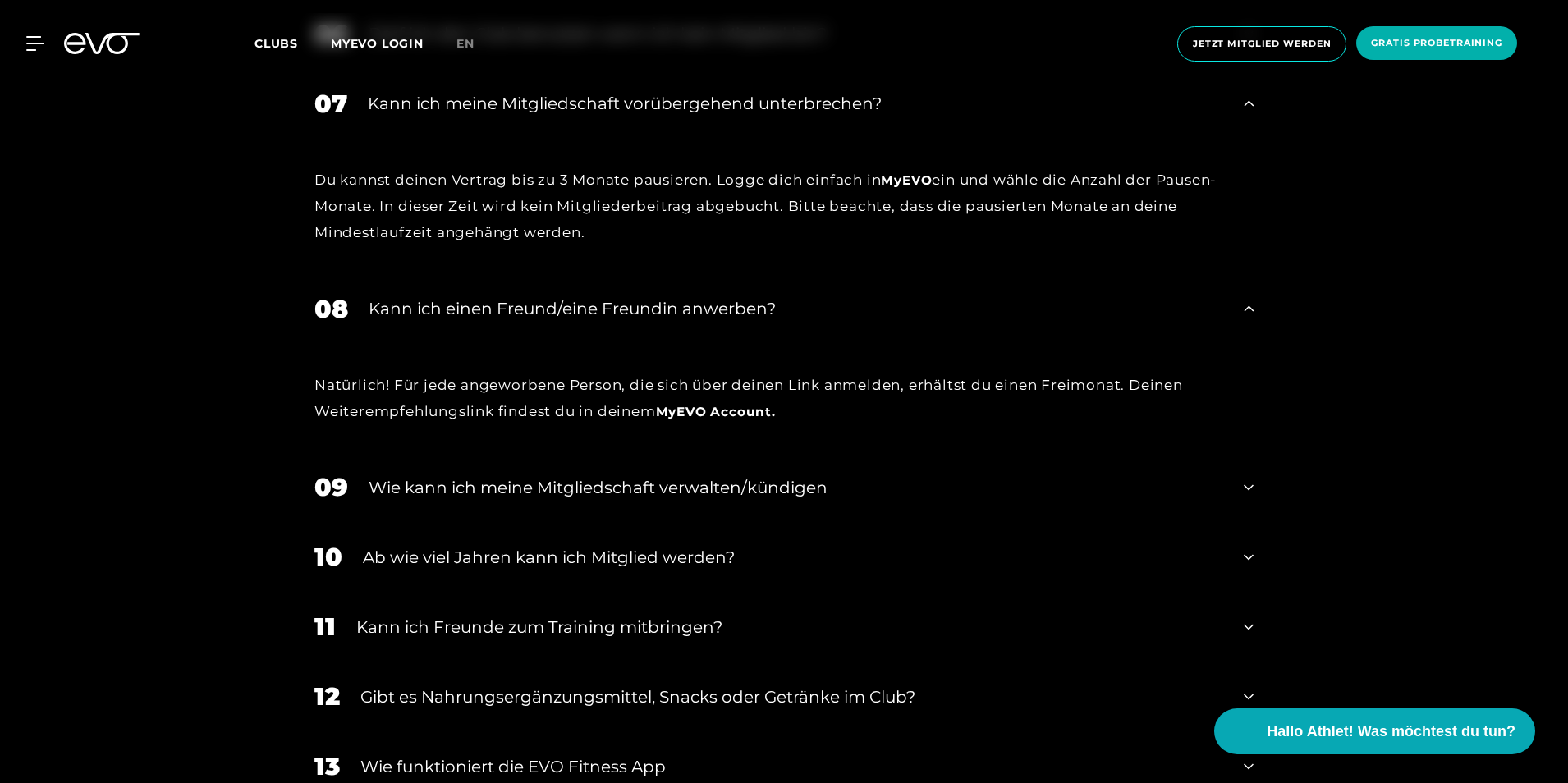
click at [708, 485] on div "Wie kann ich meine Mitgliedschaft verwalten/kündigen" at bounding box center [796, 487] width 855 height 25
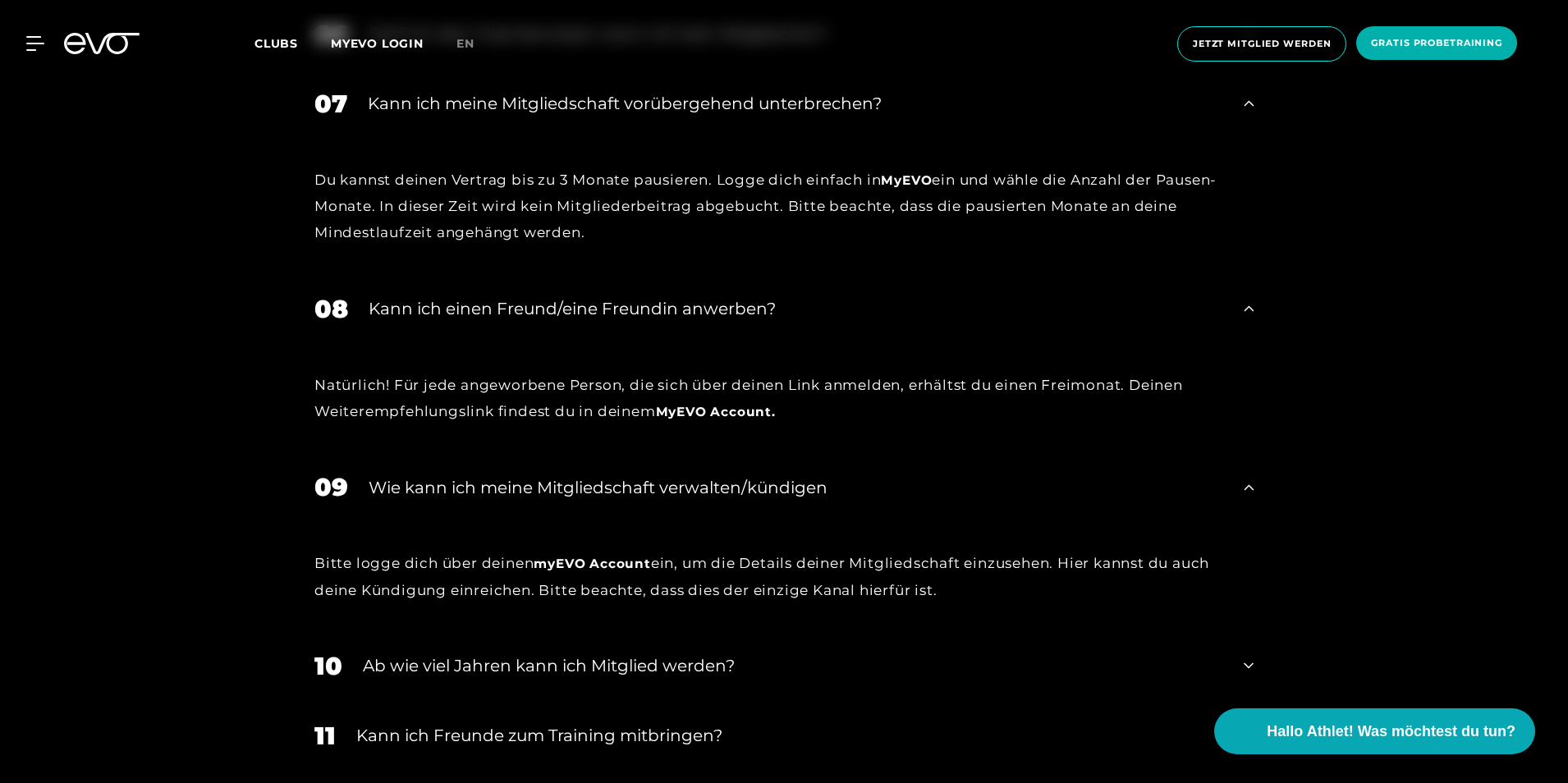
scroll to position [2217, 0]
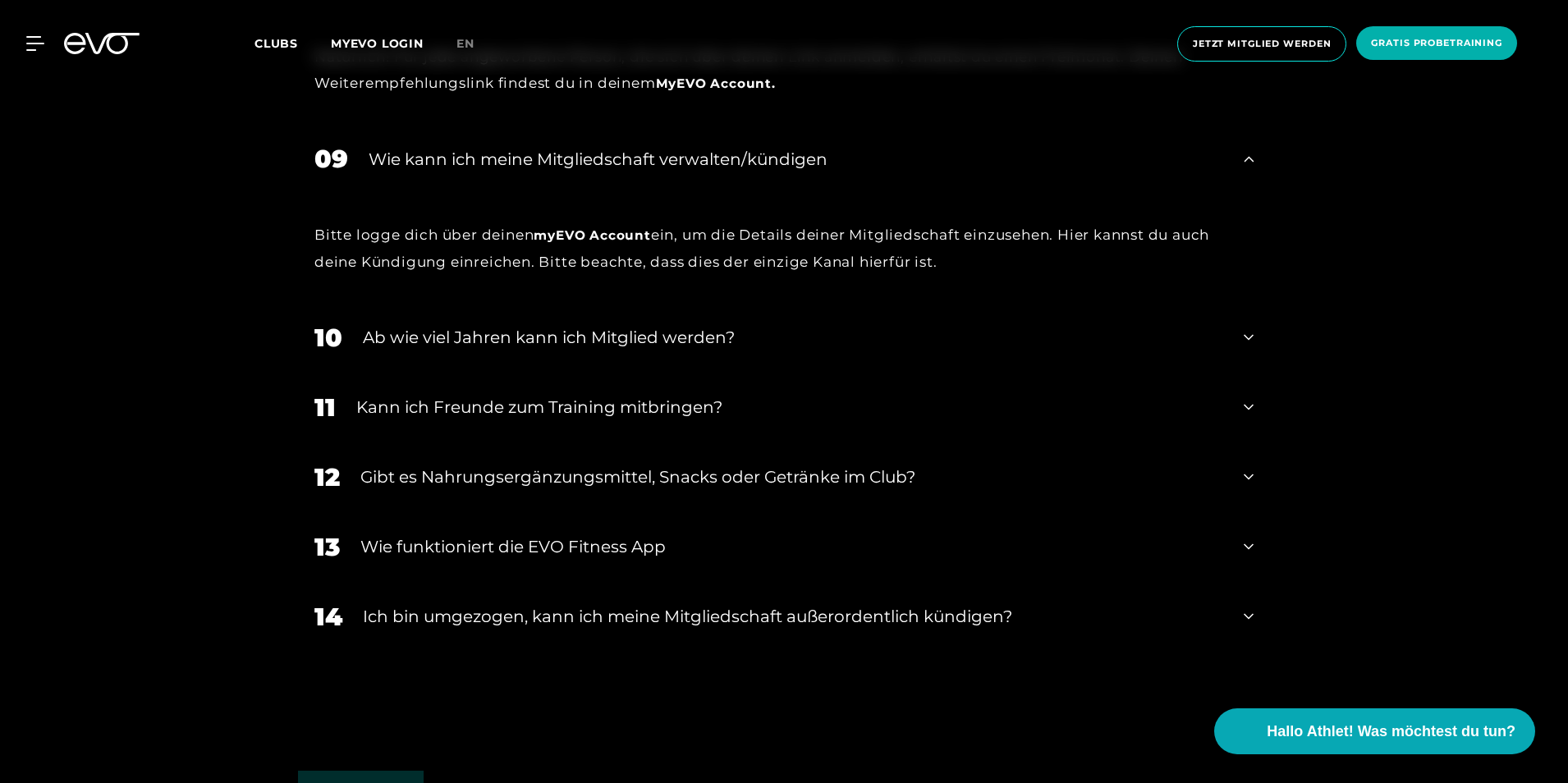
click at [622, 337] on div "Ab wie viel Jahren kann ich Mitglied werden?" at bounding box center [793, 337] width 860 height 25
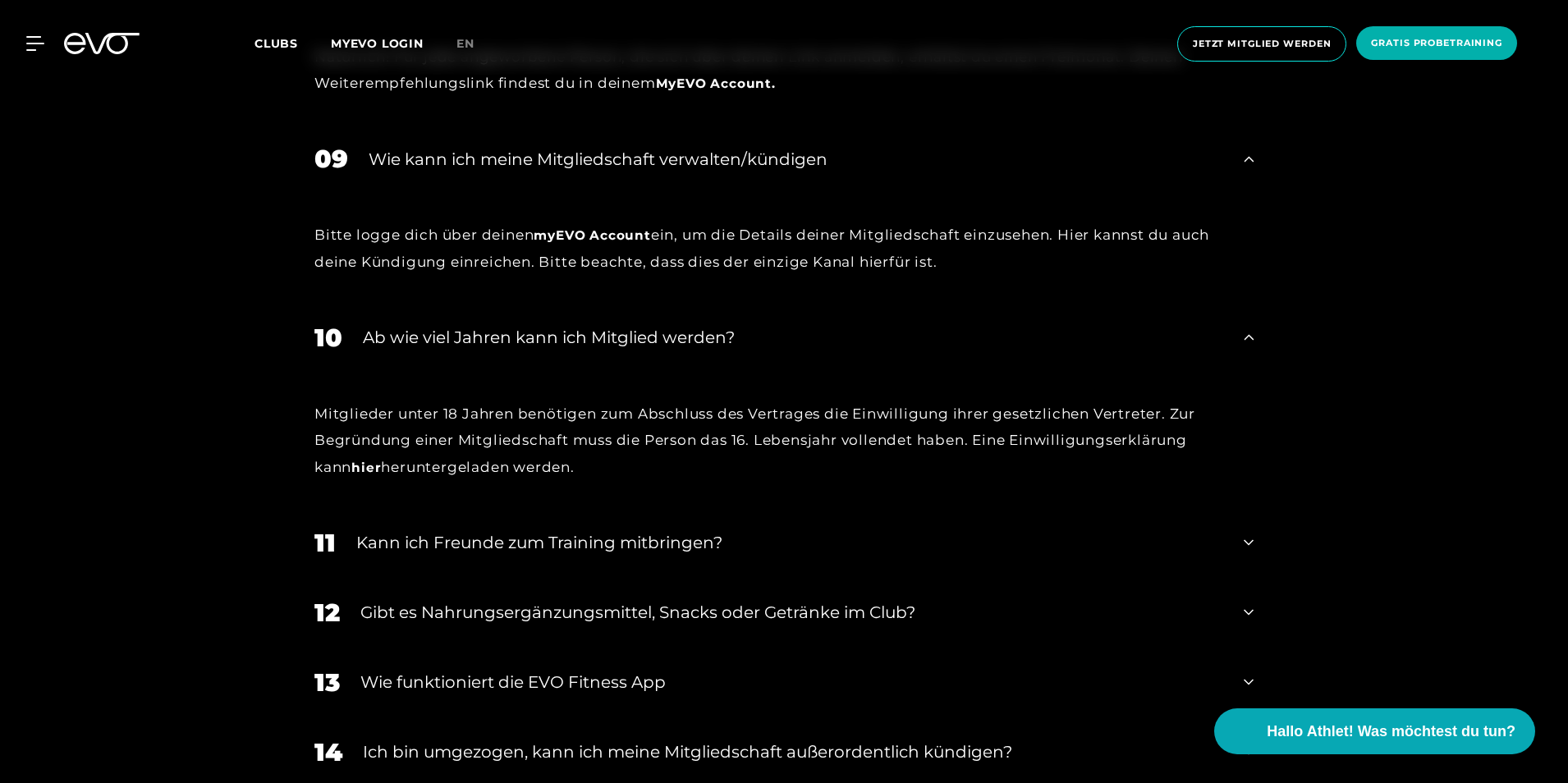
click at [634, 602] on div "Gibt es Nahrungsergänzungsmittel, Snacks oder Getränke im Club?" at bounding box center [791, 613] width 863 height 25
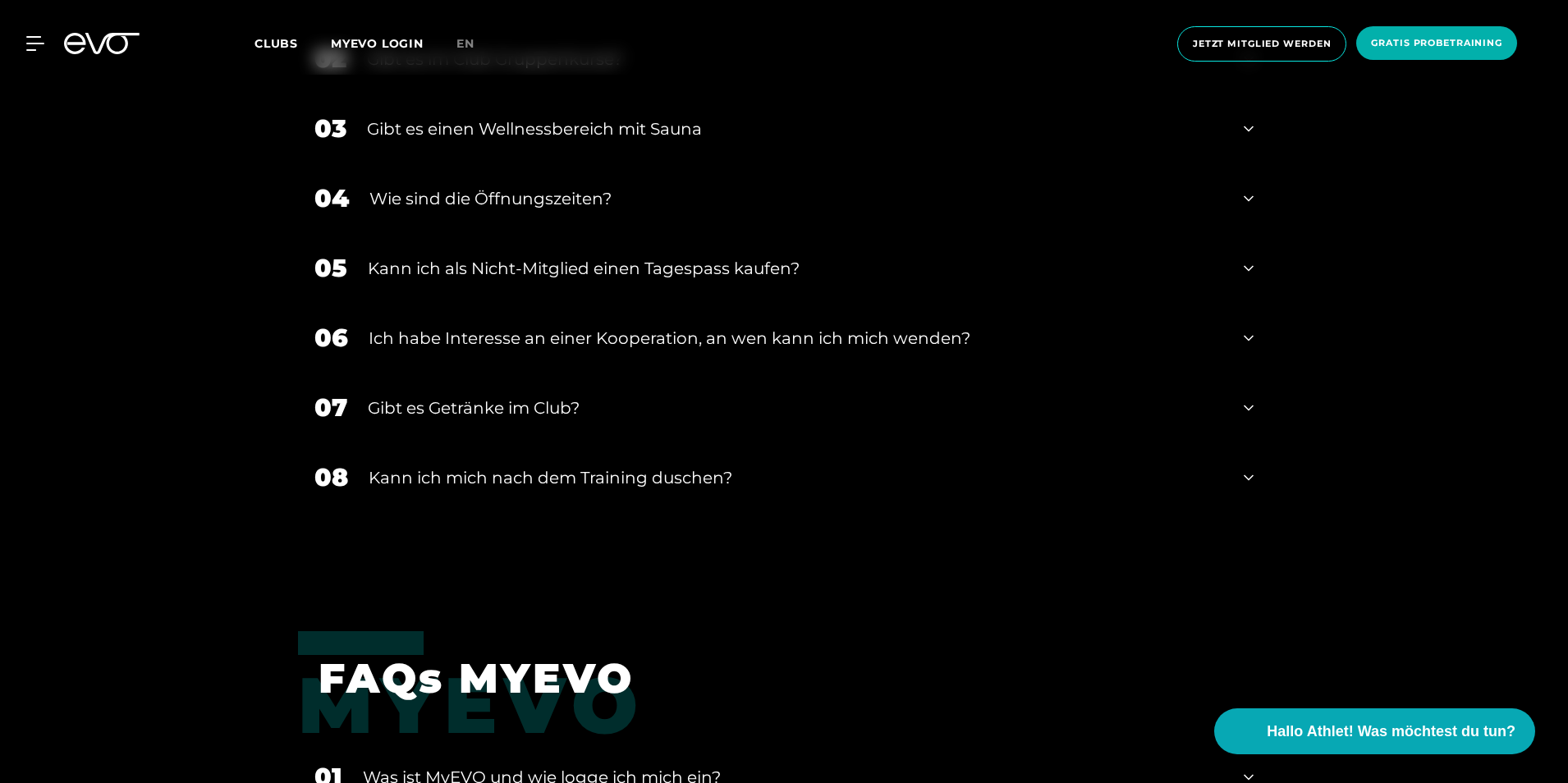
scroll to position [4816, 0]
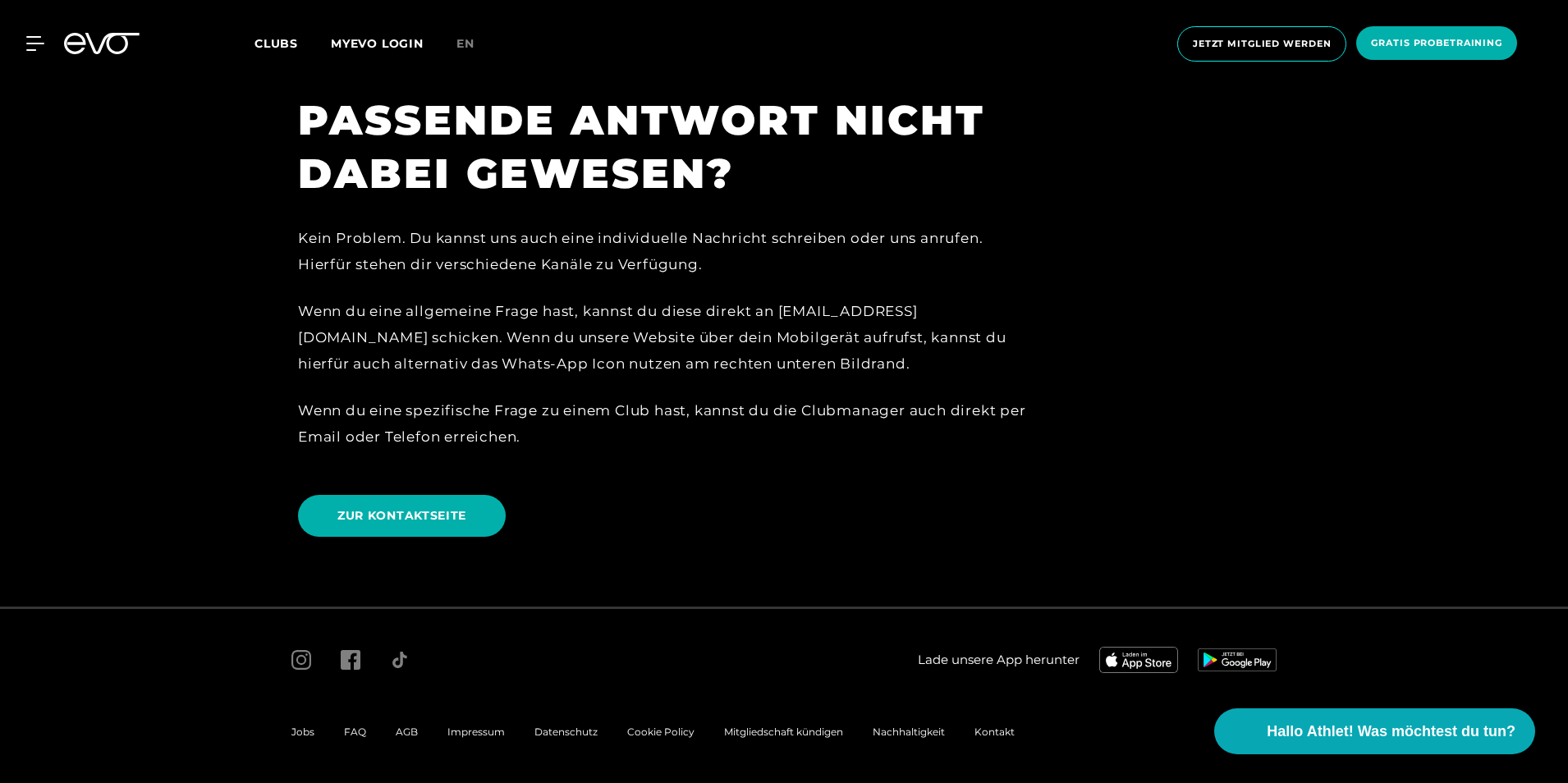
click at [405, 729] on span "AGB" at bounding box center [407, 731] width 22 height 12
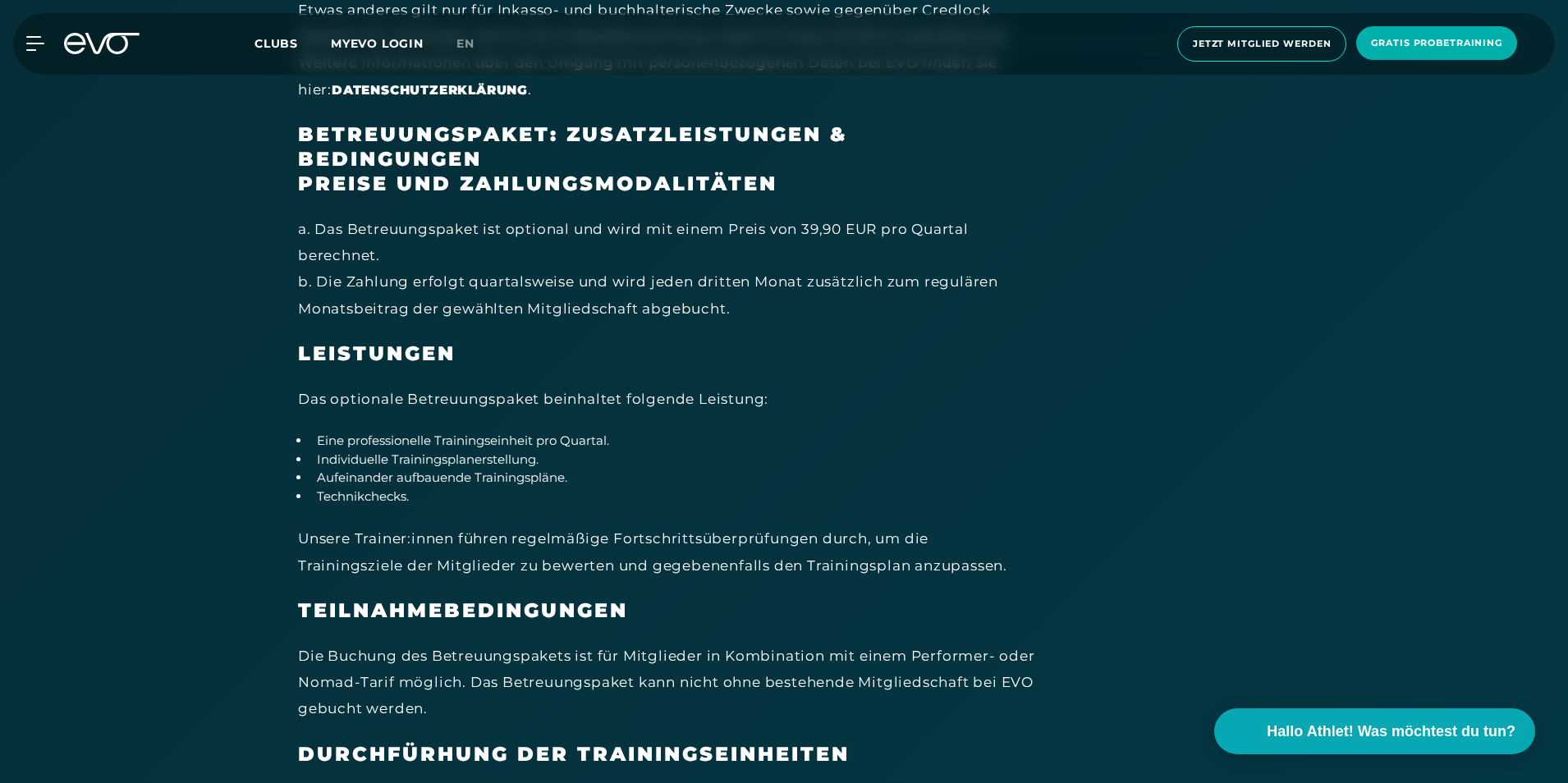
scroll to position [10182, 0]
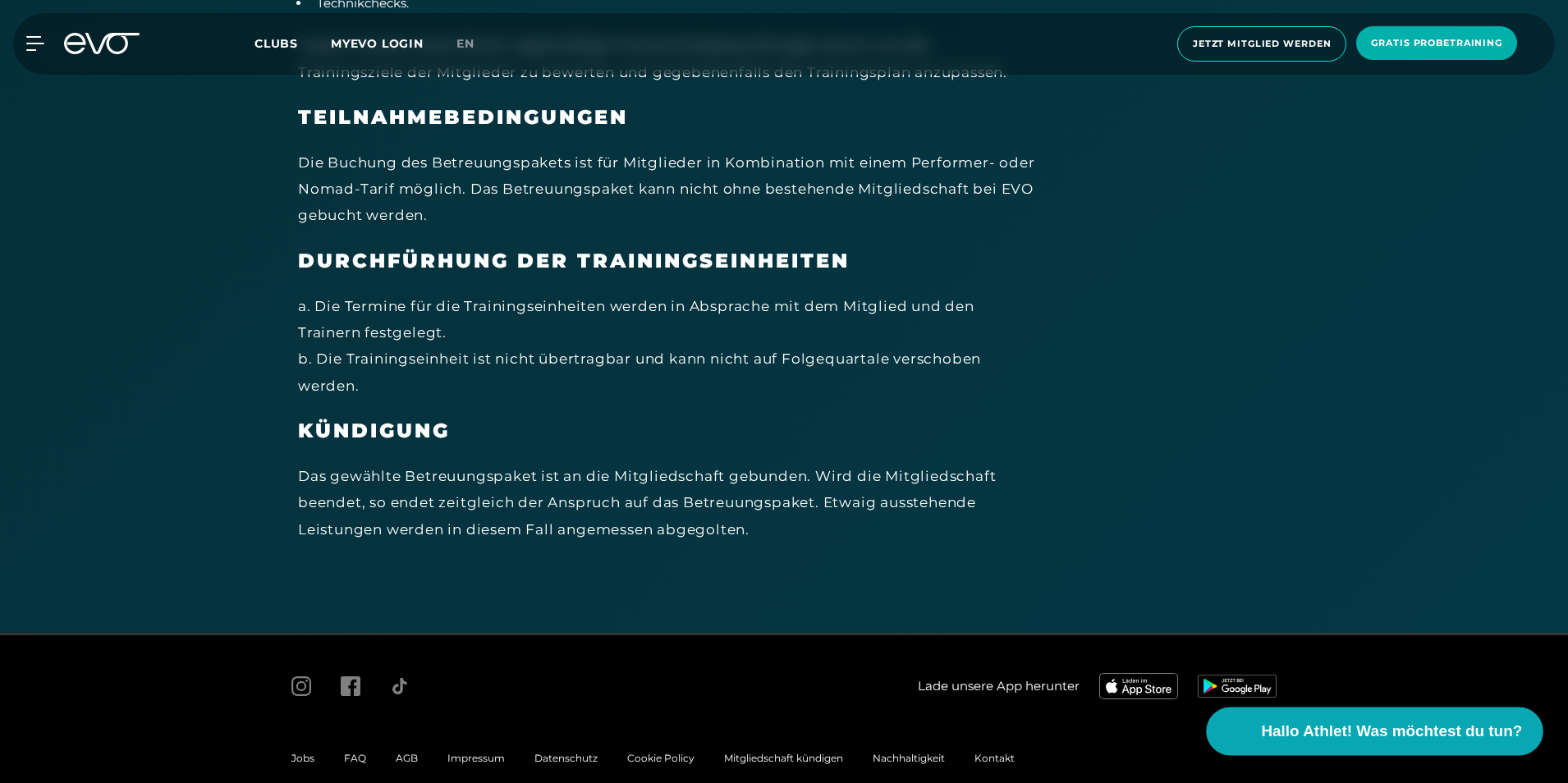
click at [1339, 734] on span "Hallo Athlet! Was möchtest du tun?" at bounding box center [1392, 731] width 261 height 23
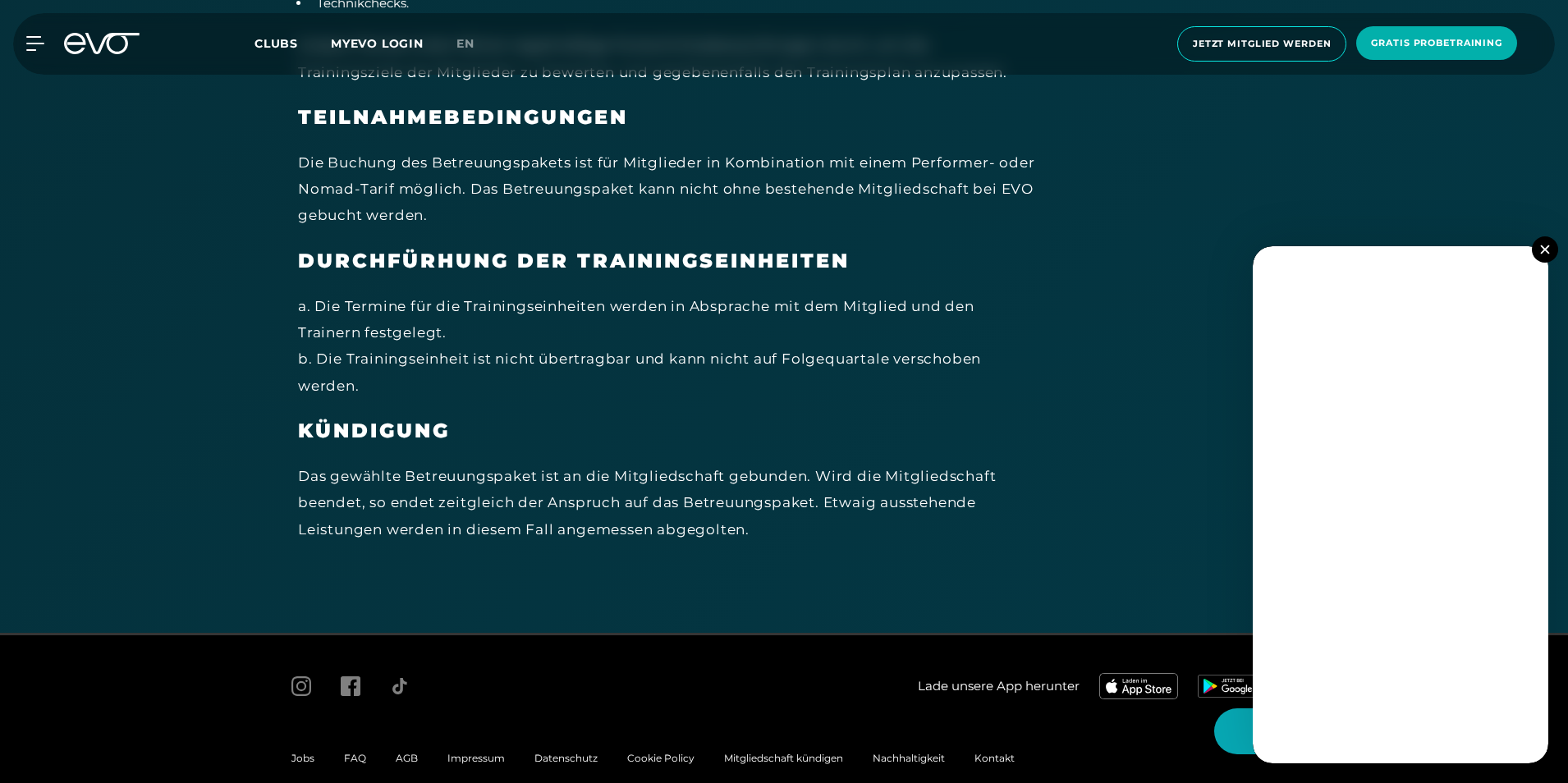
click at [1538, 245] on button at bounding box center [1545, 250] width 27 height 27
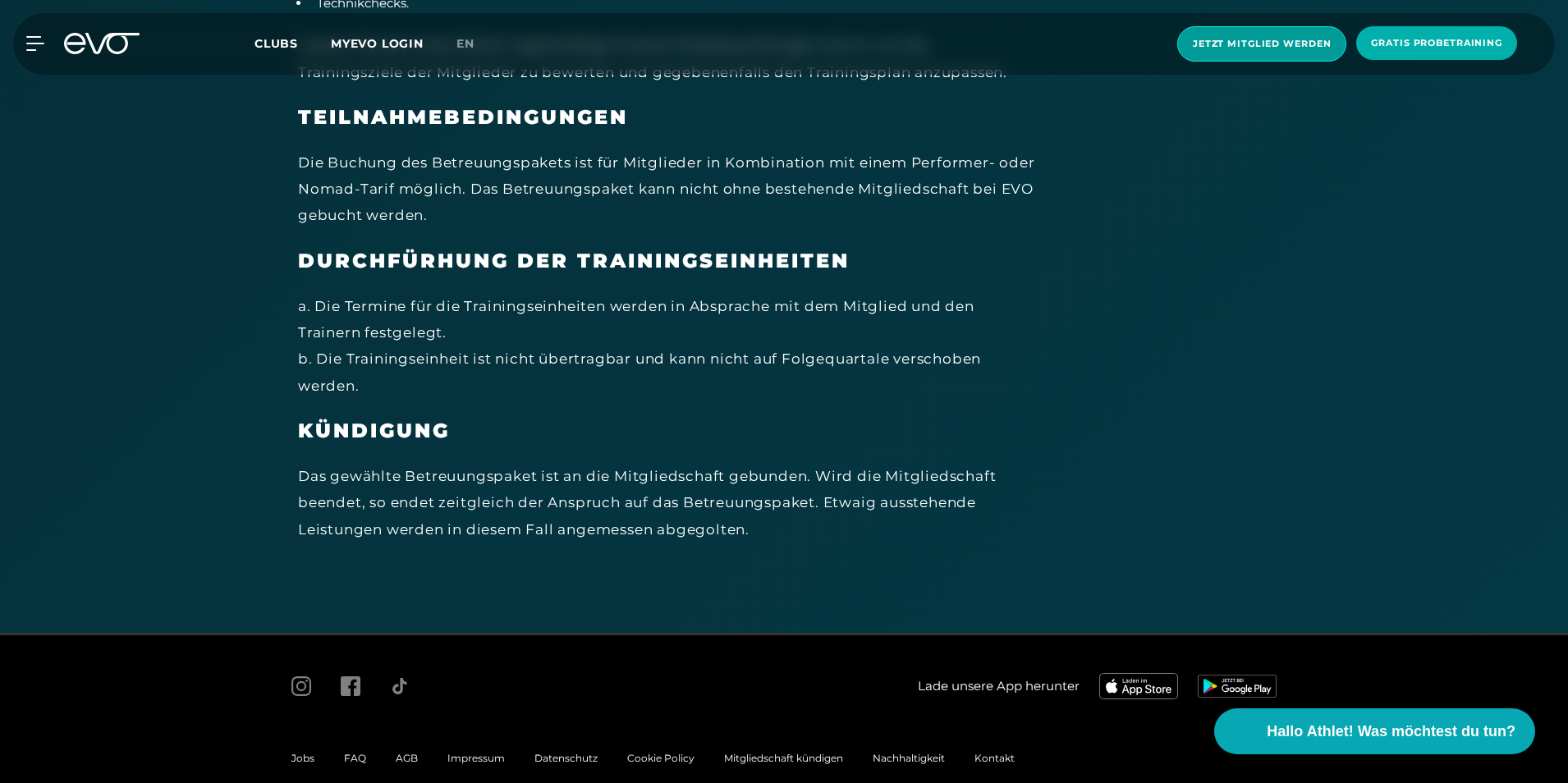
click at [1270, 29] on span "Jetzt Mitglied werden" at bounding box center [1262, 44] width 170 height 35
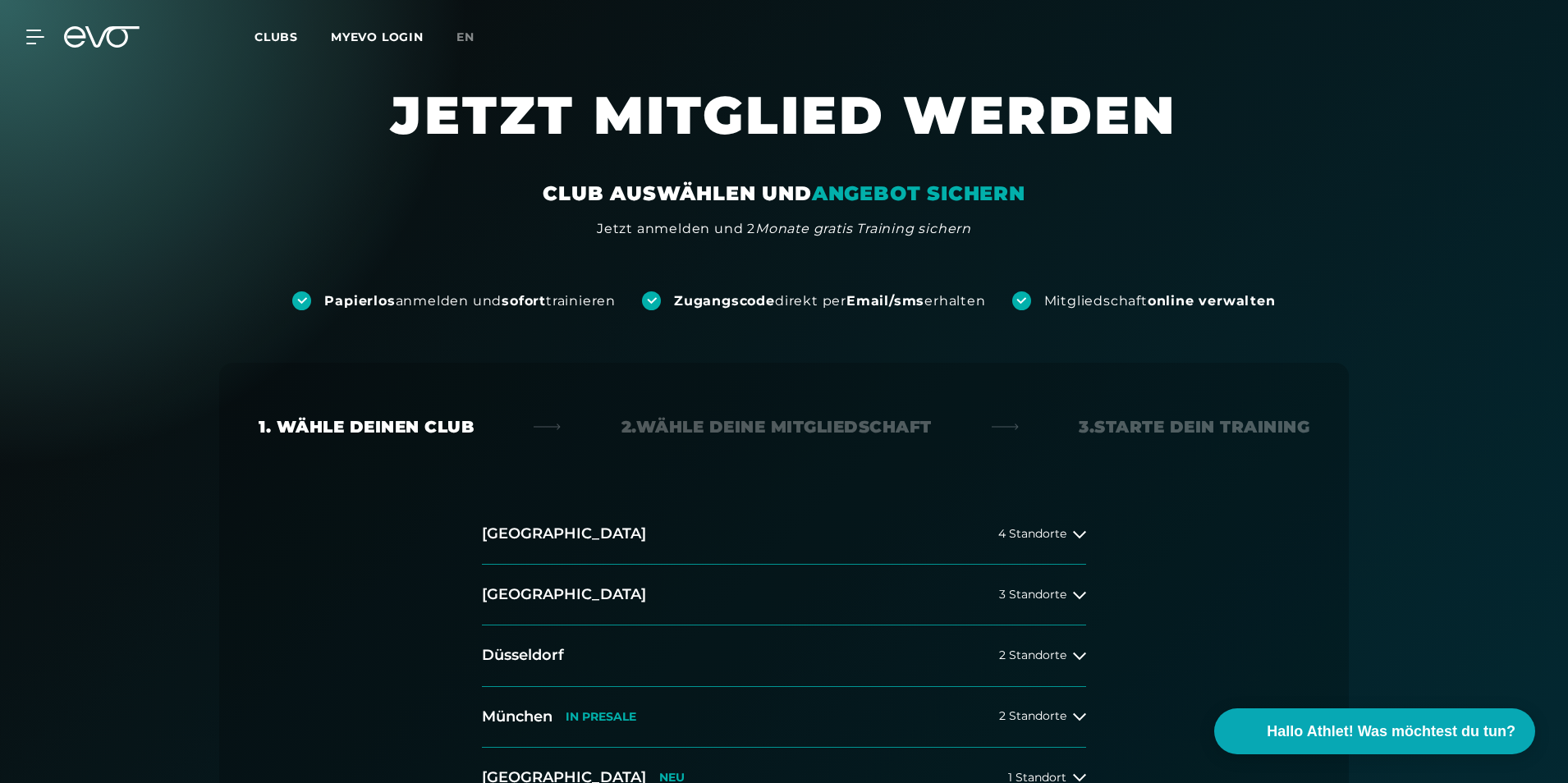
scroll to position [164, 0]
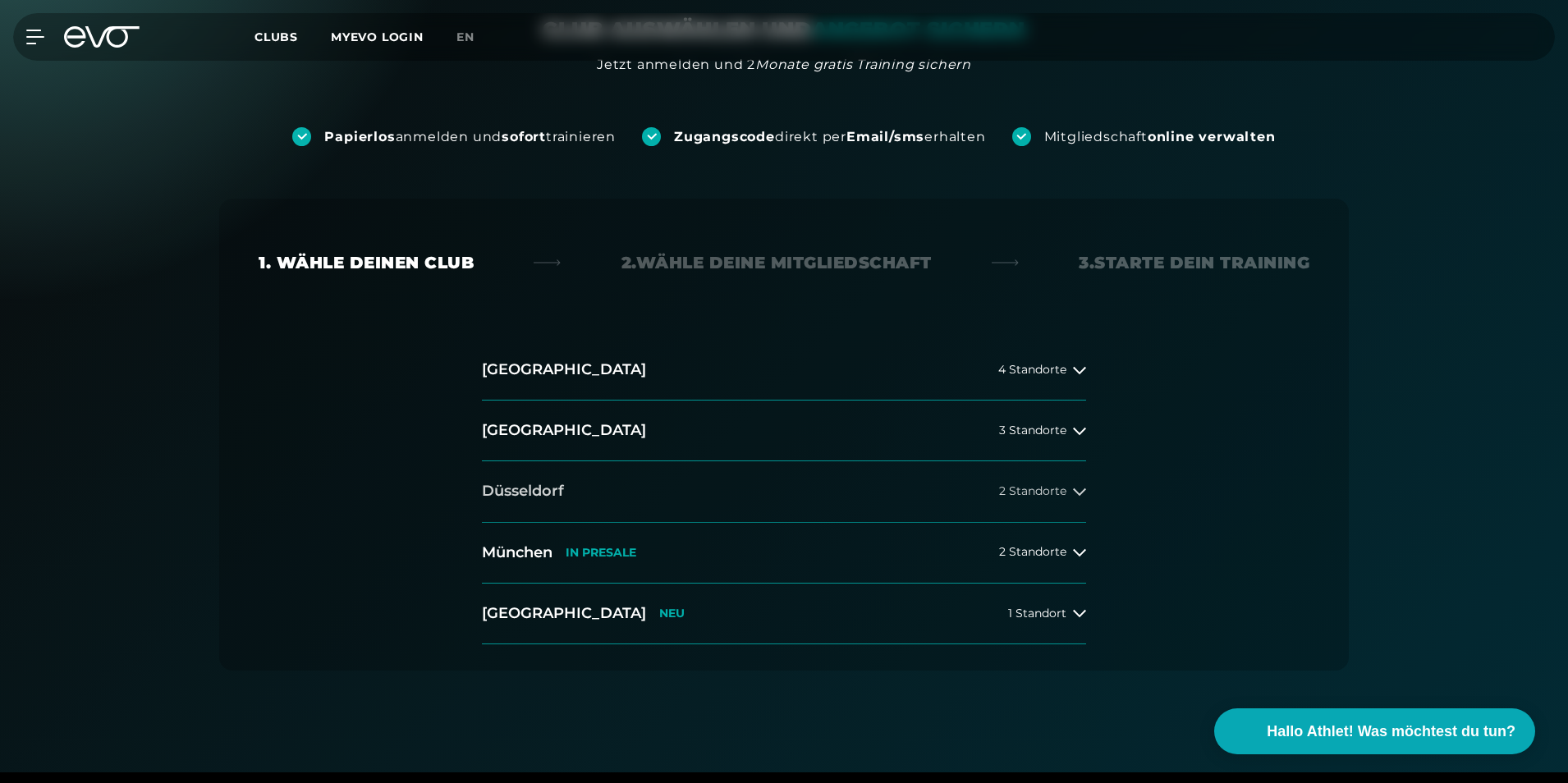
click at [1003, 492] on span "2 Standorte" at bounding box center [1033, 491] width 67 height 12
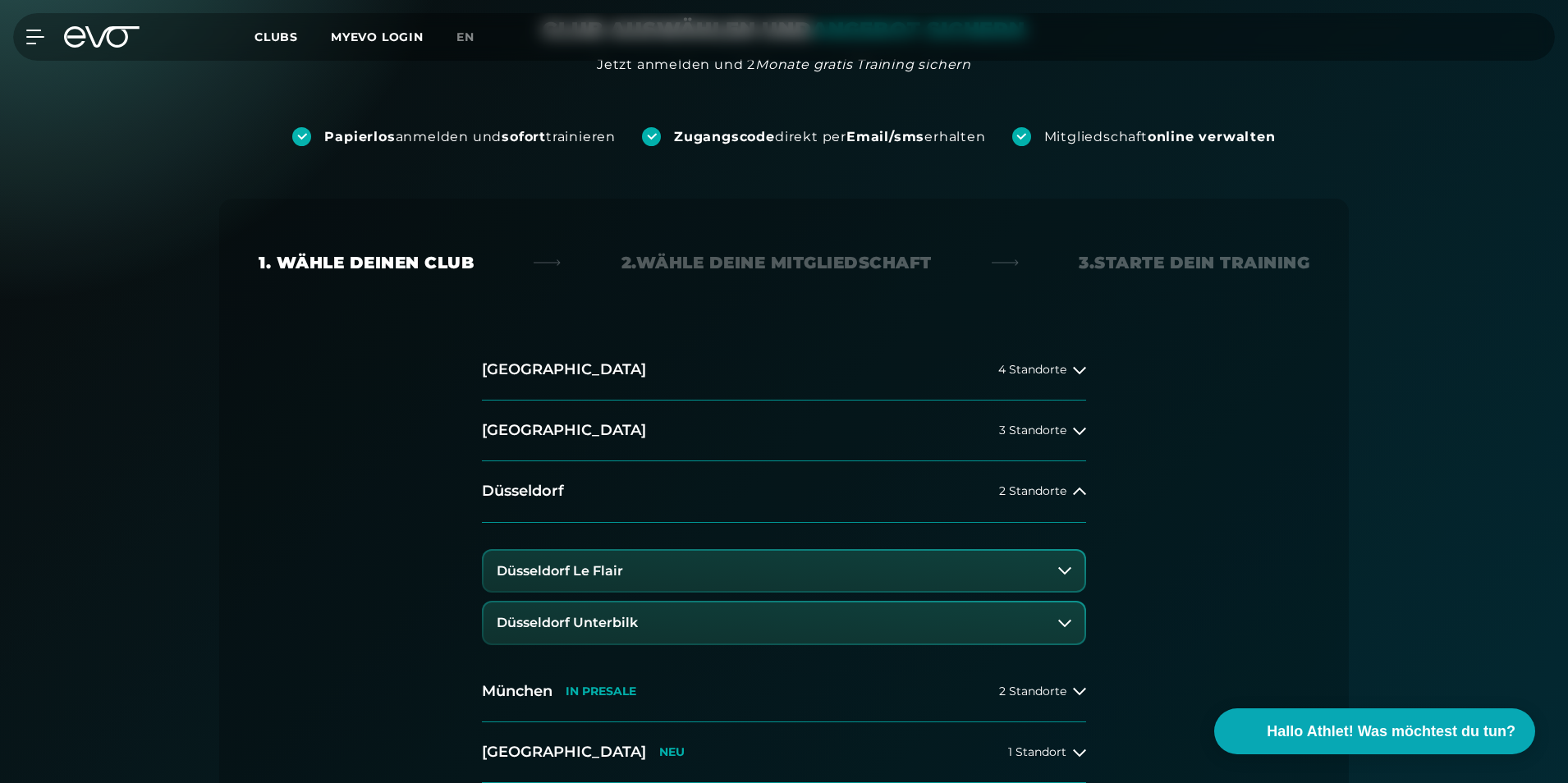
click at [802, 567] on button "Düsseldorf Le Flair" at bounding box center [784, 571] width 601 height 41
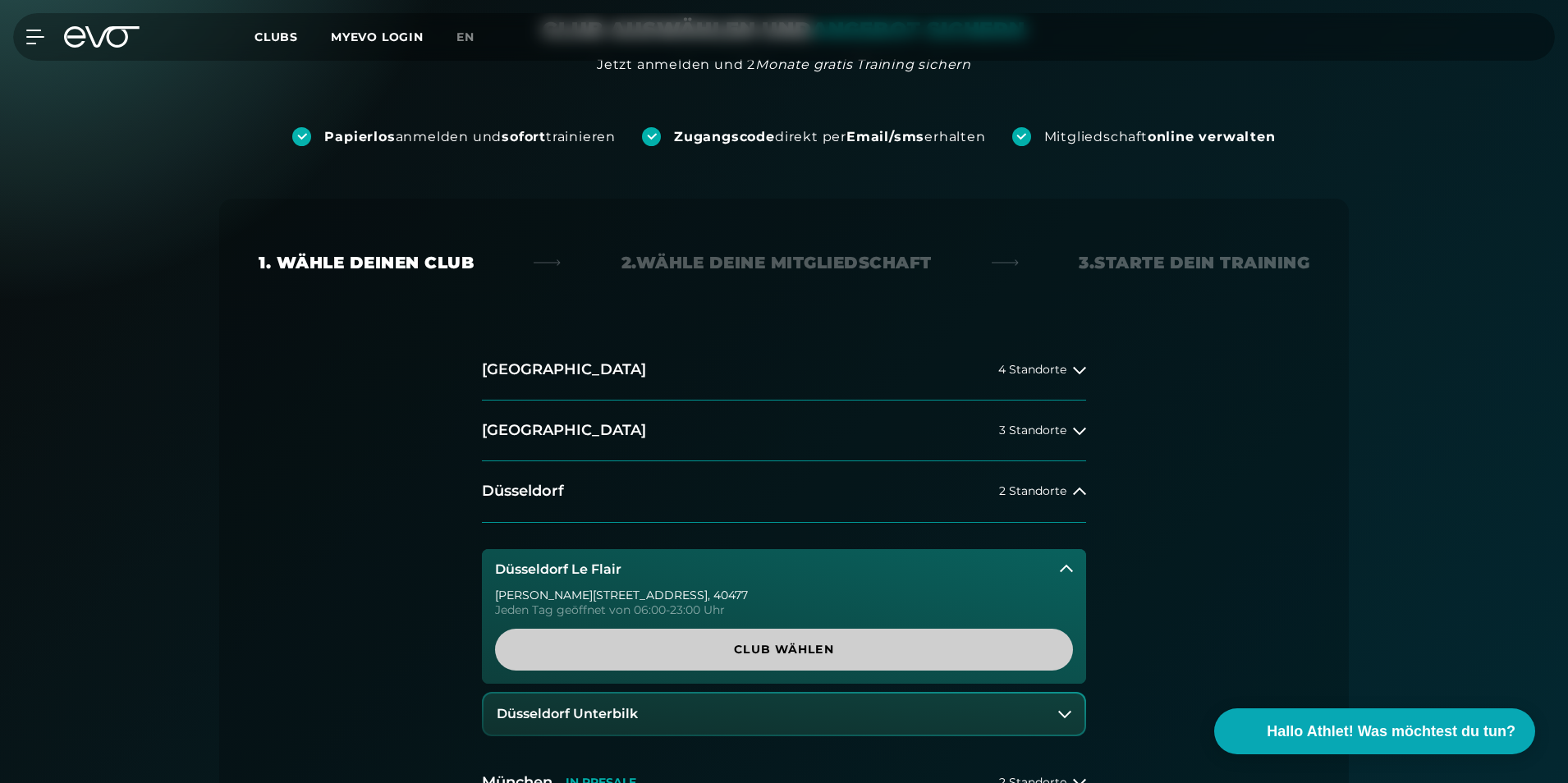
click at [821, 648] on span "Club wählen" at bounding box center [784, 649] width 499 height 18
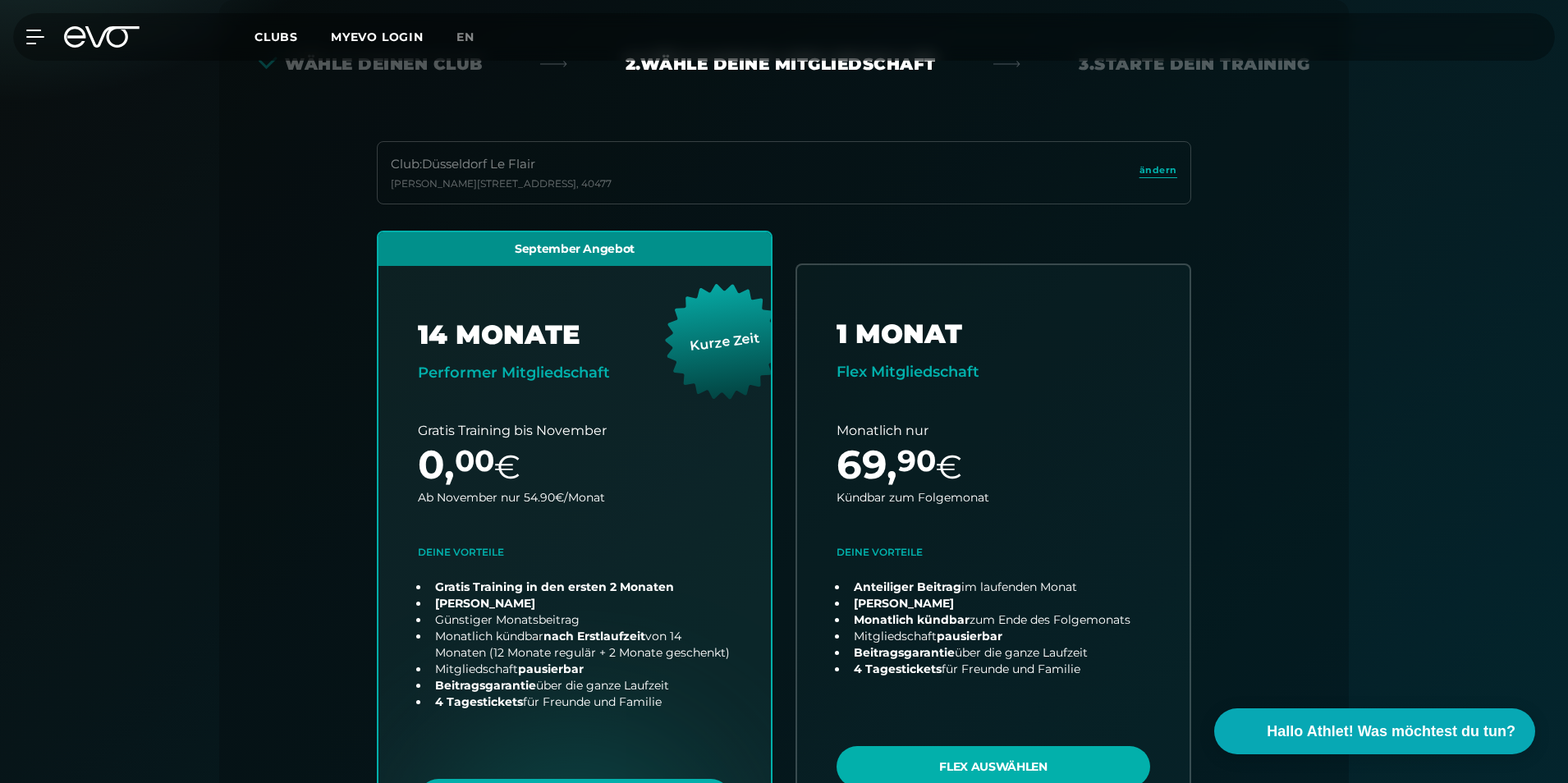
scroll to position [691, 0]
